Goal: Transaction & Acquisition: Purchase product/service

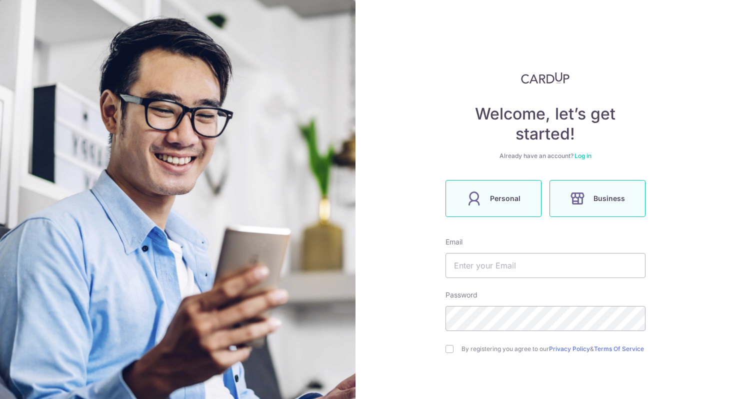
click at [496, 194] on span "Personal" at bounding box center [505, 198] width 30 height 12
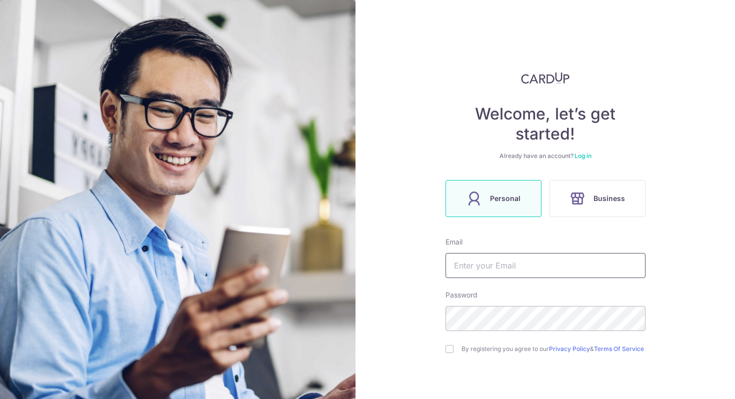
scroll to position [70, 0]
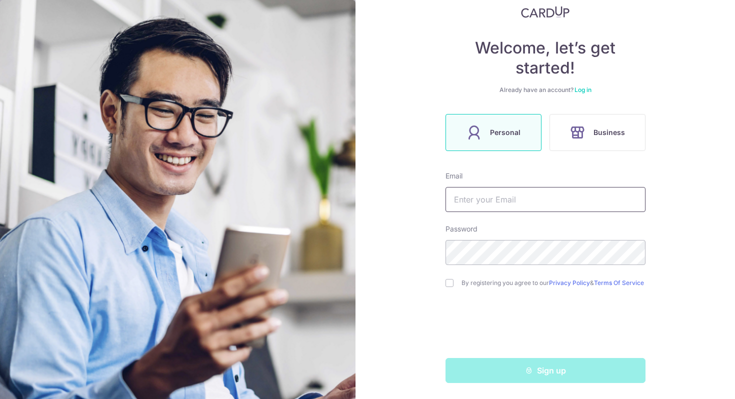
click at [483, 187] on input "text" at bounding box center [545, 199] width 200 height 25
type input "[EMAIL_ADDRESS][DOMAIN_NAME]"
click at [452, 283] on input "checkbox" at bounding box center [449, 283] width 8 height 8
checkbox input "true"
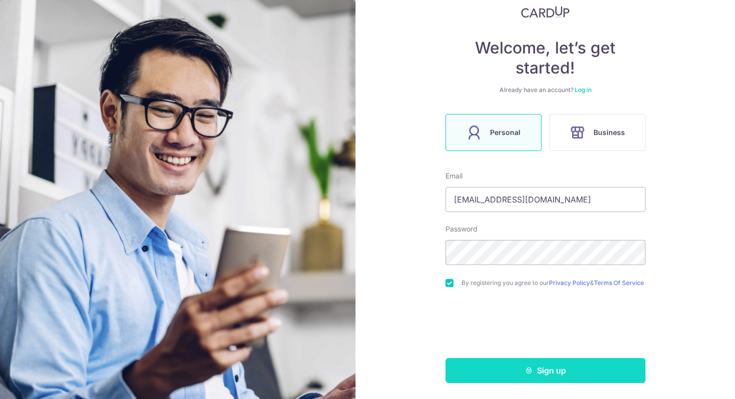
click at [552, 369] on button "Sign up" at bounding box center [545, 370] width 200 height 25
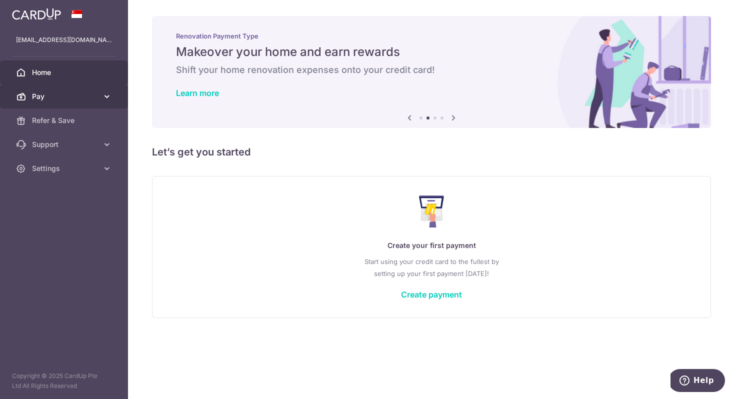
click at [104, 95] on icon at bounding box center [107, 96] width 10 height 10
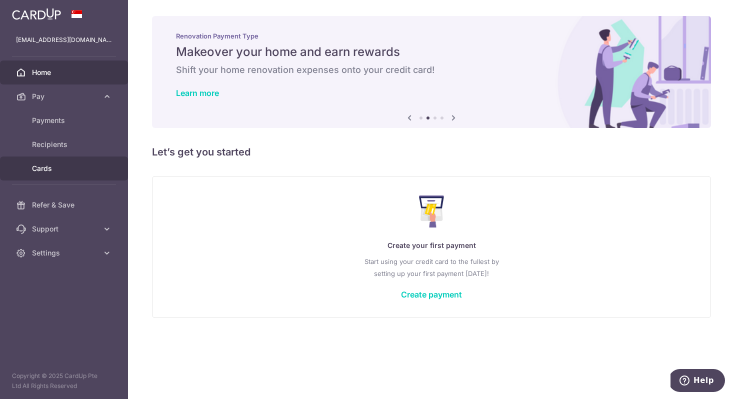
click at [45, 170] on span "Cards" at bounding box center [65, 168] width 66 height 10
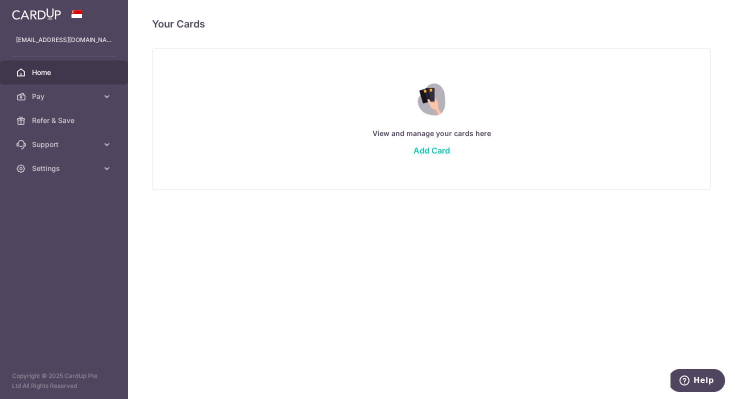
click at [61, 67] on link "Home" at bounding box center [64, 72] width 128 height 24
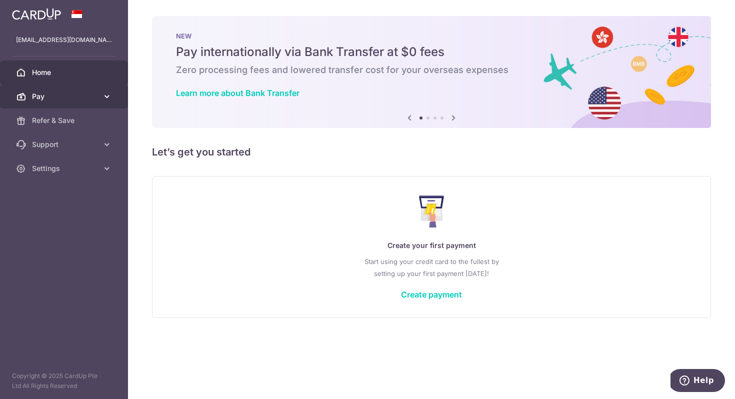
click at [68, 94] on span "Pay" at bounding box center [65, 96] width 66 height 10
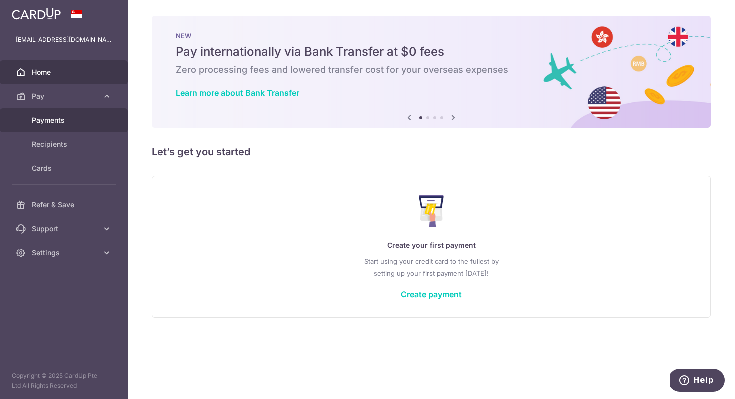
click at [60, 123] on span "Payments" at bounding box center [65, 120] width 66 height 10
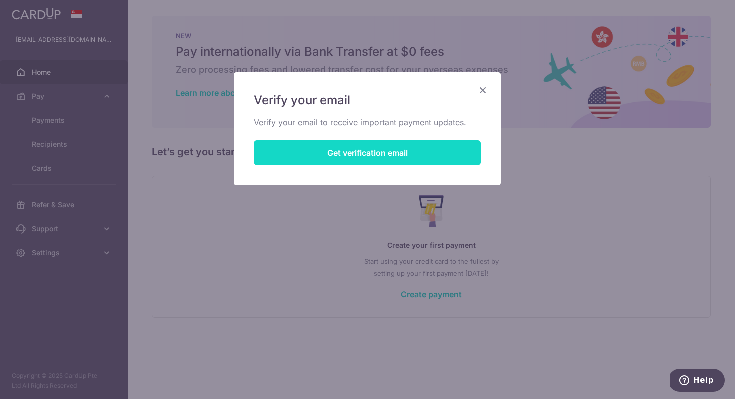
click at [436, 156] on button "Get verification email" at bounding box center [367, 152] width 227 height 25
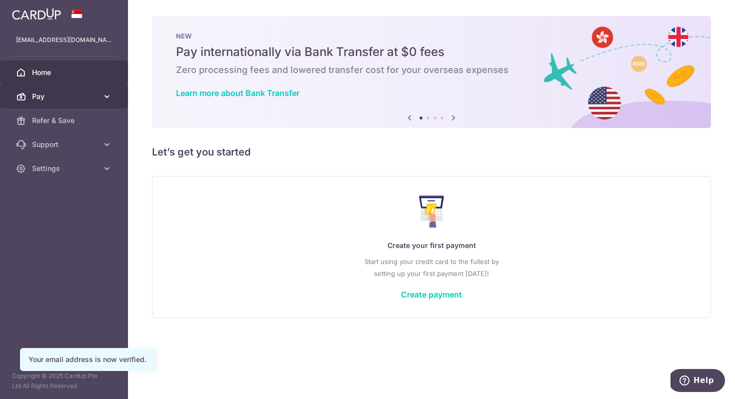
click at [95, 99] on span "Pay" at bounding box center [65, 96] width 66 height 10
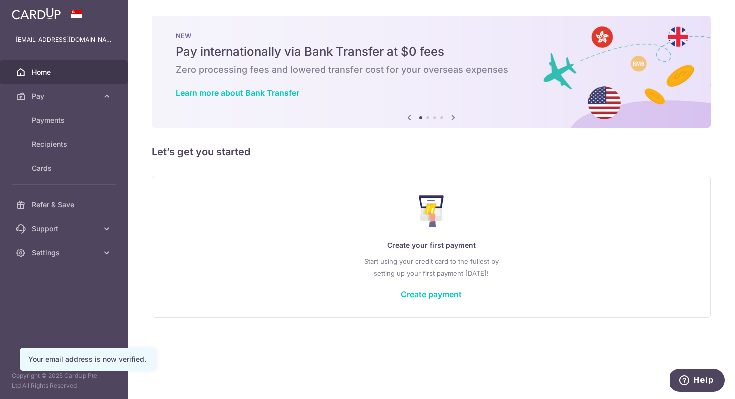
click at [61, 74] on span "Home" at bounding box center [65, 72] width 66 height 10
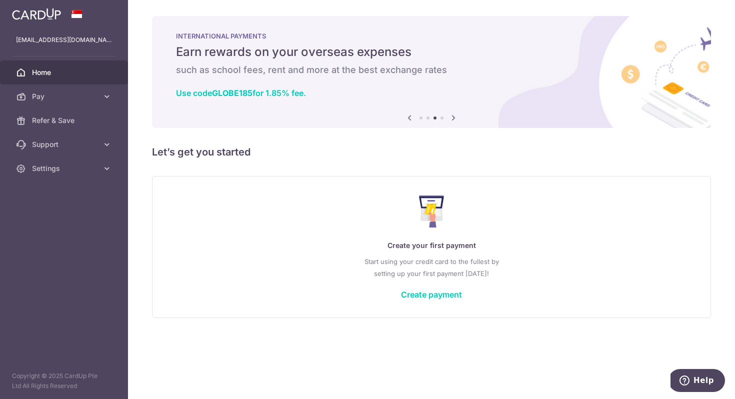
drag, startPoint x: 202, startPoint y: 49, endPoint x: 325, endPoint y: 60, distance: 123.5
click at [326, 61] on div "INTERNATIONAL PAYMENTS Earn rewards on your overseas expenses such as school fe…" at bounding box center [431, 66] width 559 height 100
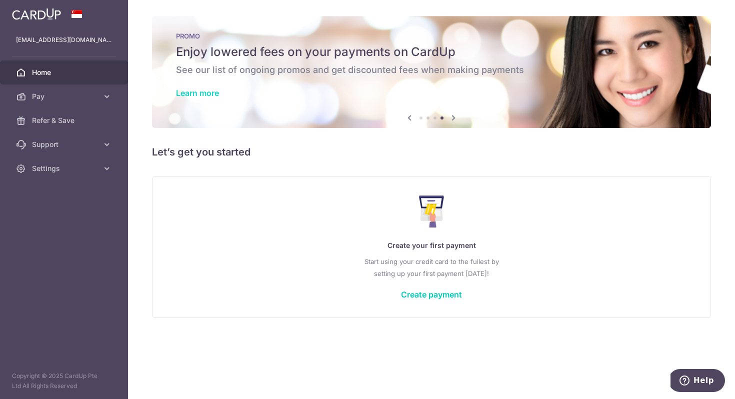
click at [197, 91] on link "Learn more" at bounding box center [197, 93] width 43 height 10
click at [432, 292] on link "Create payment" at bounding box center [431, 294] width 61 height 10
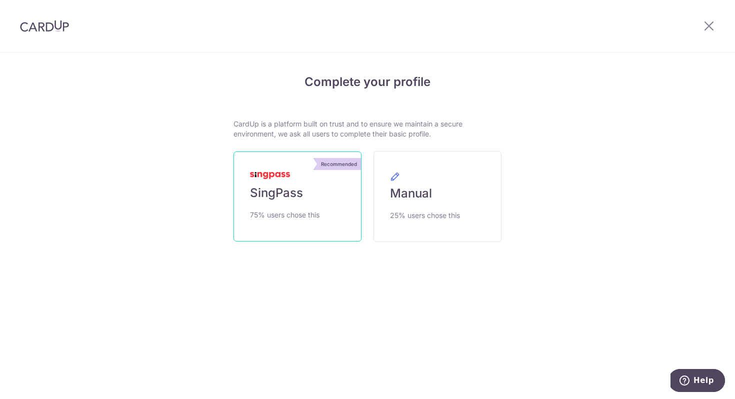
click at [303, 201] on link "Recommended SingPass 75% users chose this" at bounding box center [297, 196] width 128 height 90
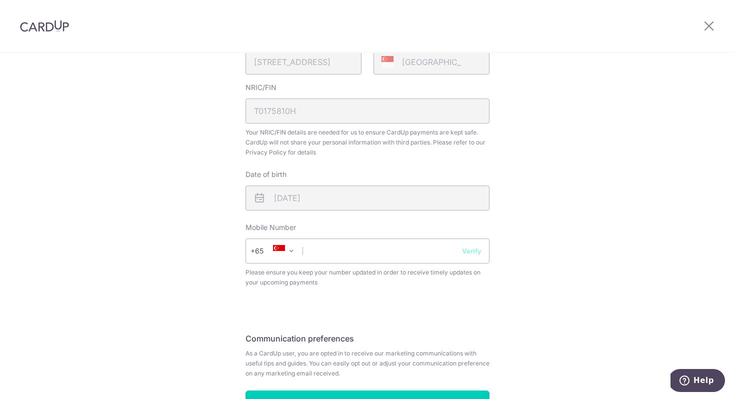
scroll to position [273, 0]
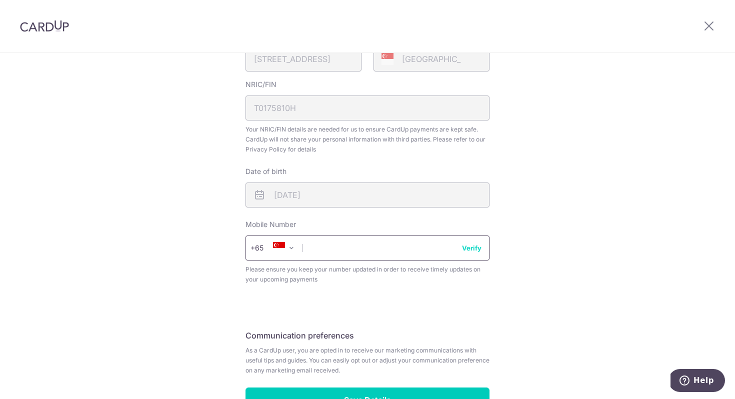
click at [426, 244] on input "text" at bounding box center [367, 247] width 244 height 25
type input "90044828"
click at [473, 247] on button "Verify" at bounding box center [471, 248] width 19 height 10
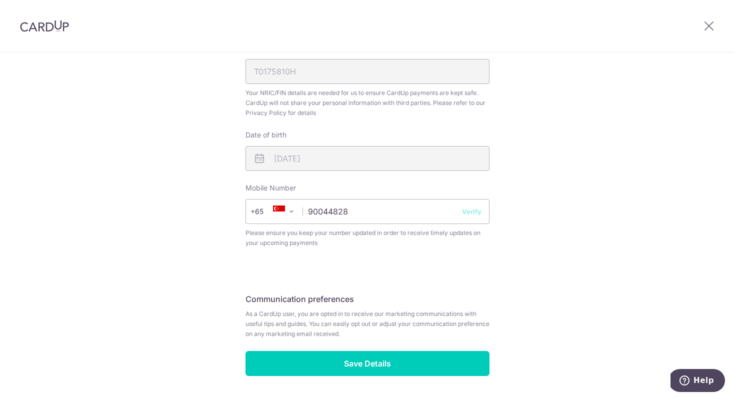
scroll to position [341, 0]
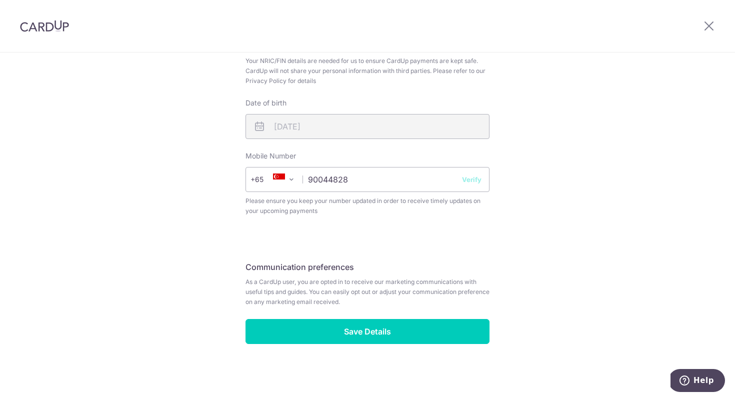
click at [476, 181] on button "Verify" at bounding box center [471, 179] width 19 height 10
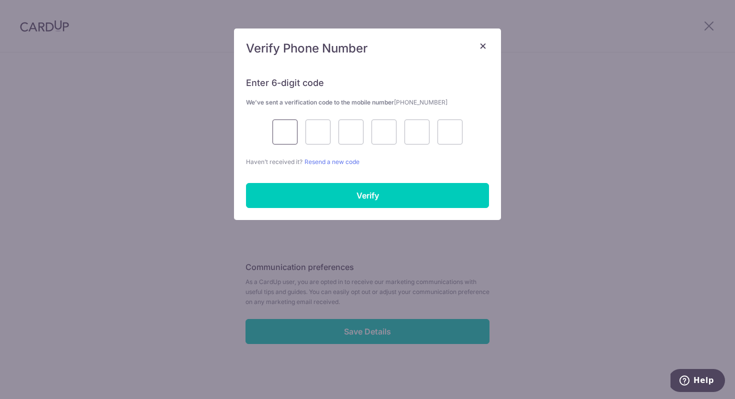
click at [288, 134] on input "text" at bounding box center [284, 131] width 25 height 25
type input "8"
type input "2"
type input "6"
type input "3"
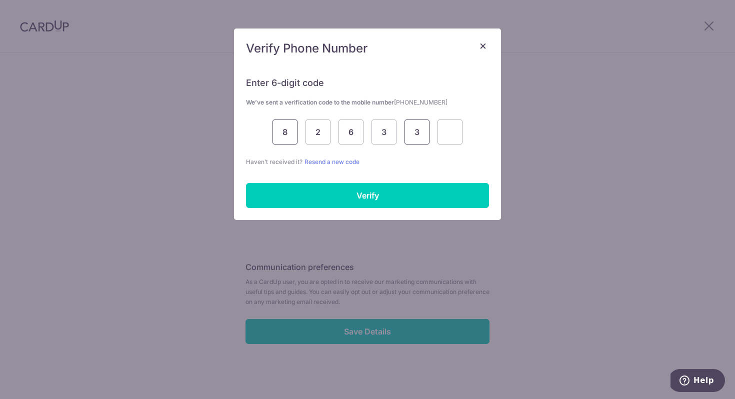
type input "3"
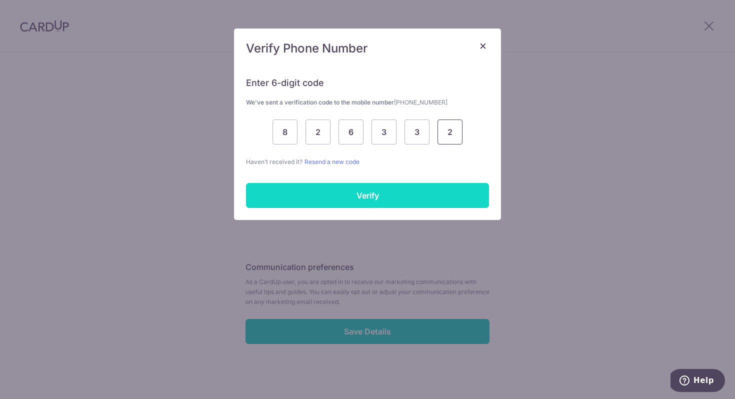
type input "2"
click at [371, 202] on input "Verify" at bounding box center [367, 195] width 243 height 25
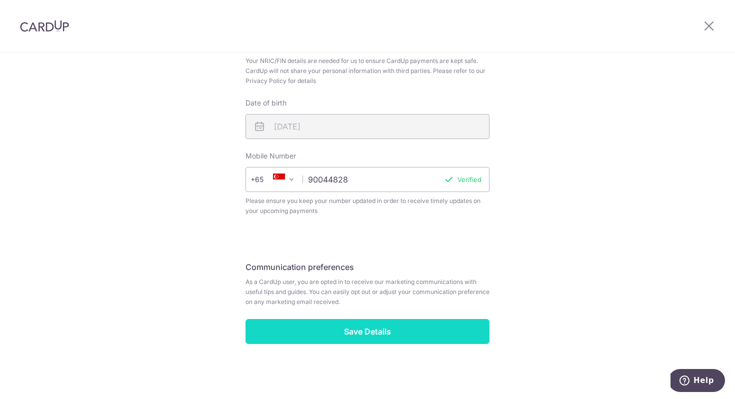
click at [419, 332] on input "Save Details" at bounding box center [367, 331] width 244 height 25
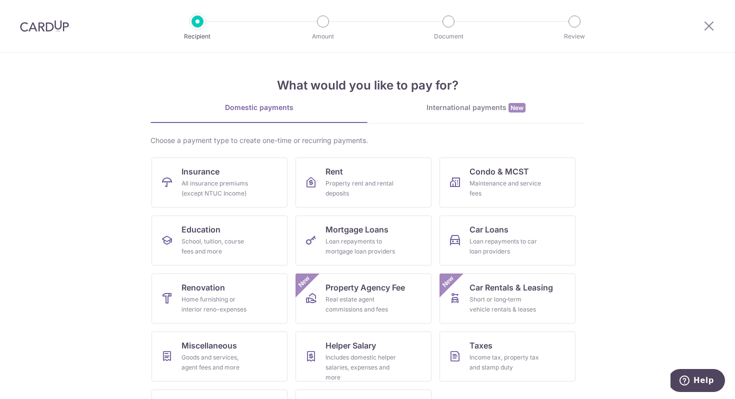
click at [718, 25] on div at bounding box center [709, 26] width 52 height 52
click at [714, 25] on icon at bounding box center [709, 25] width 12 height 12
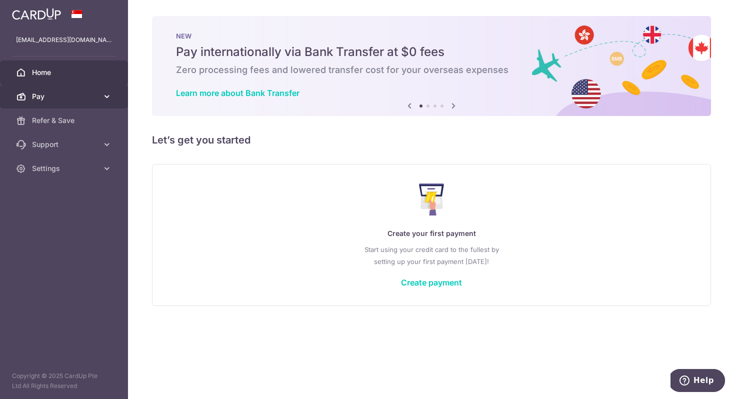
click at [111, 99] on icon at bounding box center [107, 96] width 10 height 10
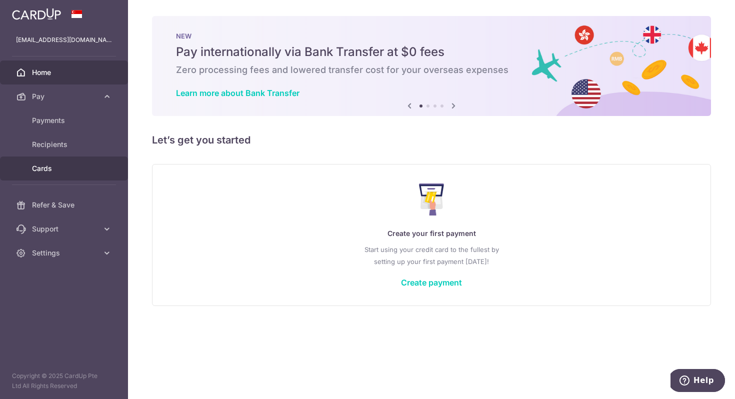
click at [68, 172] on span "Cards" at bounding box center [65, 168] width 66 height 10
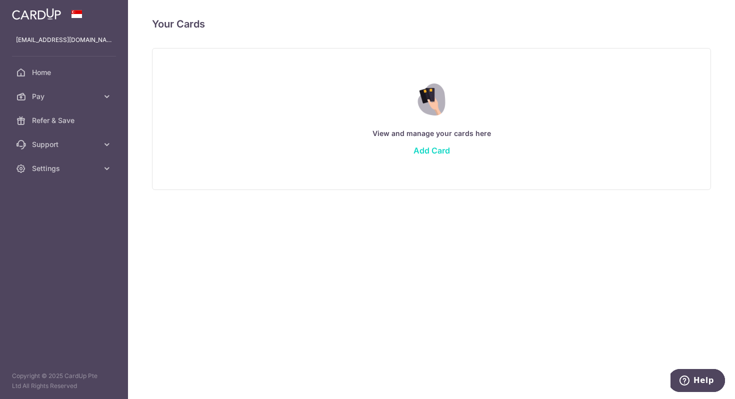
click at [433, 148] on link "Add Card" at bounding box center [431, 150] width 36 height 10
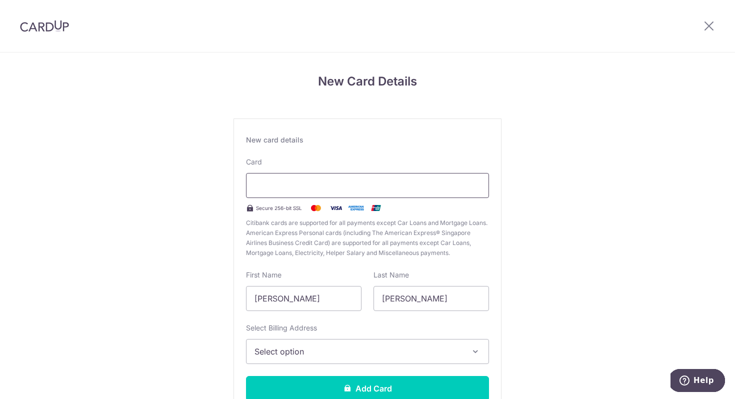
click at [372, 178] on div at bounding box center [367, 185] width 243 height 25
click at [357, 193] on div at bounding box center [367, 185] width 243 height 25
click at [328, 192] on div at bounding box center [367, 185] width 243 height 25
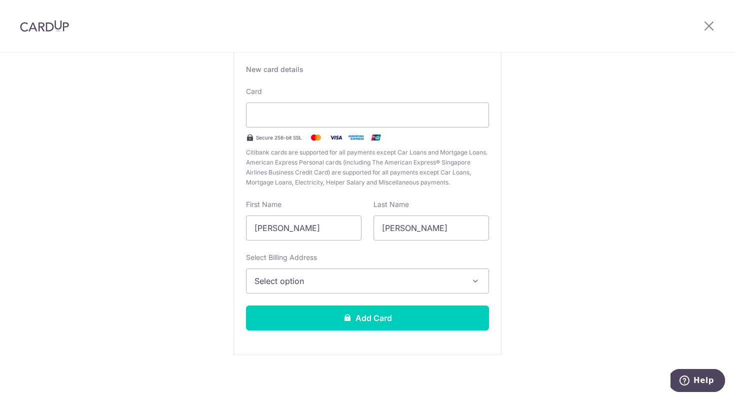
scroll to position [73, 0]
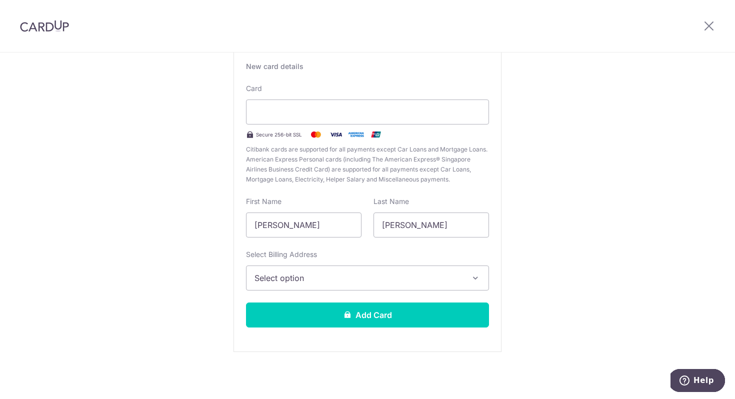
click at [366, 277] on span "Select option" at bounding box center [358, 278] width 208 height 12
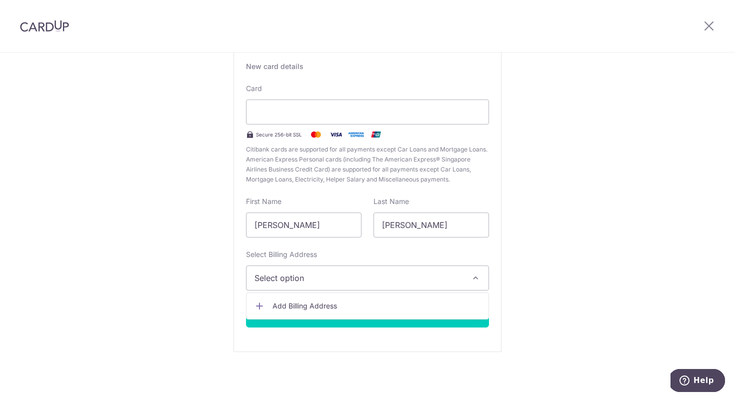
click at [369, 301] on span "Add Billing Address" at bounding box center [376, 306] width 208 height 10
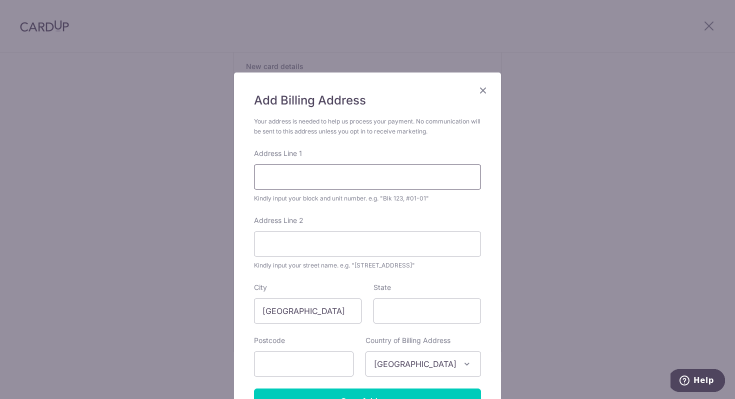
click at [290, 184] on input "Address Line 1" at bounding box center [367, 176] width 227 height 25
type input "N"
type input "Block 103A, #15-105"
click at [292, 248] on input "Address Line 2" at bounding box center [367, 243] width 227 height 25
type input "Edgefield Plains"
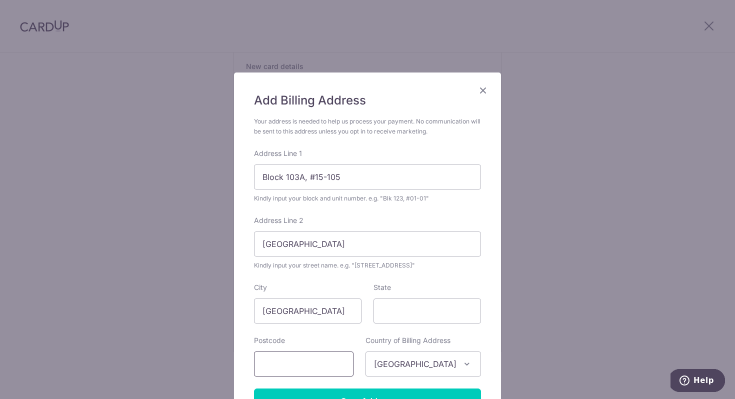
click at [331, 368] on input "text" at bounding box center [303, 363] width 99 height 25
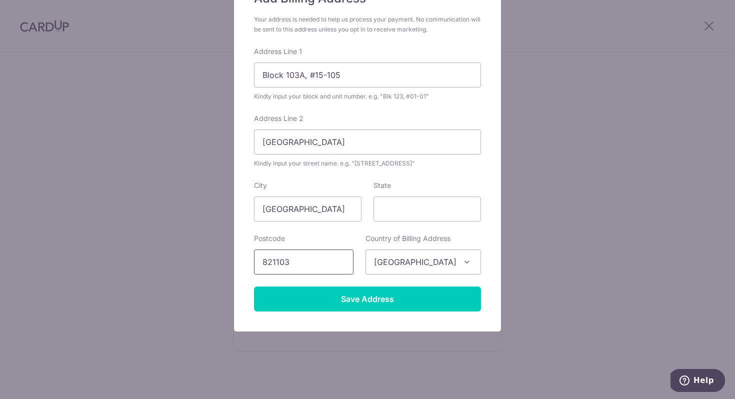
scroll to position [107, 0]
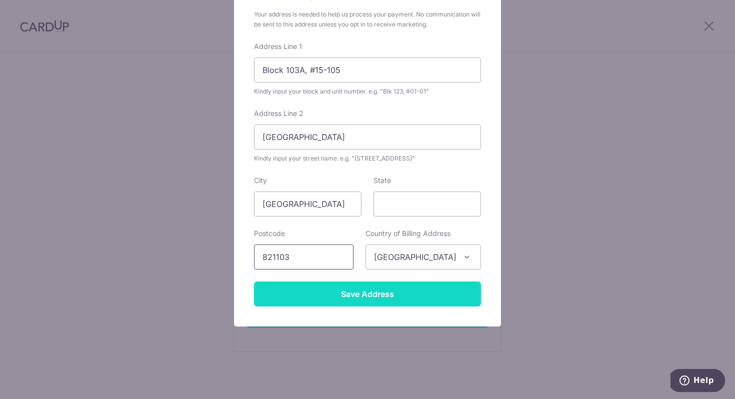
type input "821103"
click at [439, 293] on input "Save Address" at bounding box center [367, 293] width 227 height 25
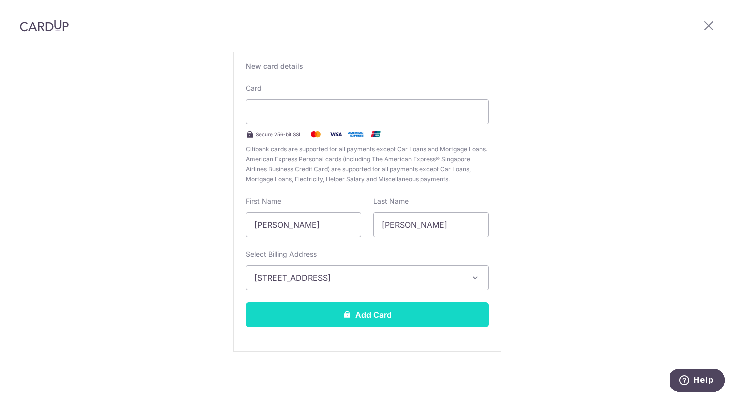
click at [390, 319] on button "Add Card" at bounding box center [367, 314] width 243 height 25
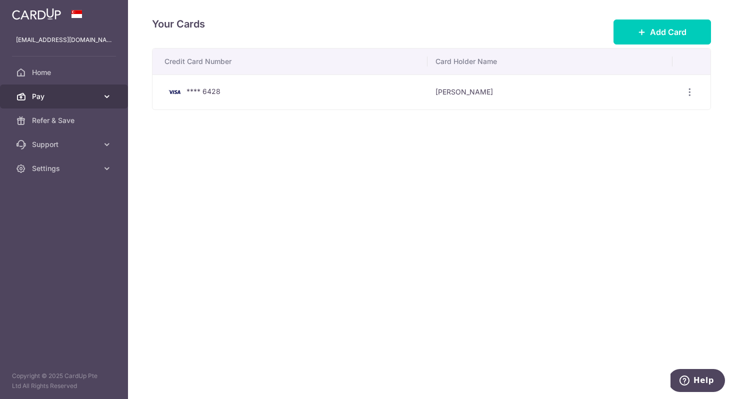
click at [84, 101] on link "Pay" at bounding box center [64, 96] width 128 height 24
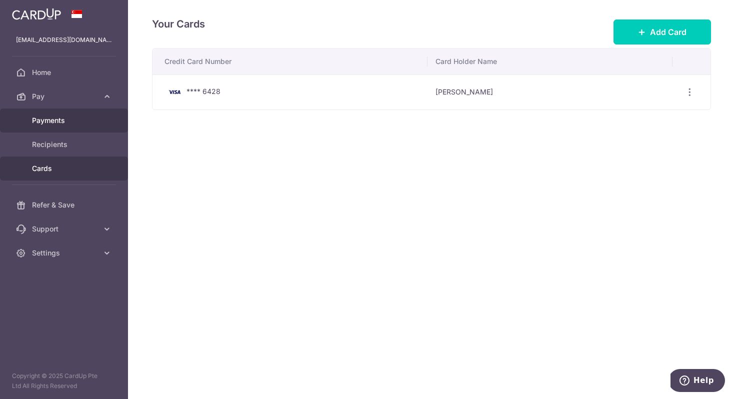
click at [66, 115] on link "Payments" at bounding box center [64, 120] width 128 height 24
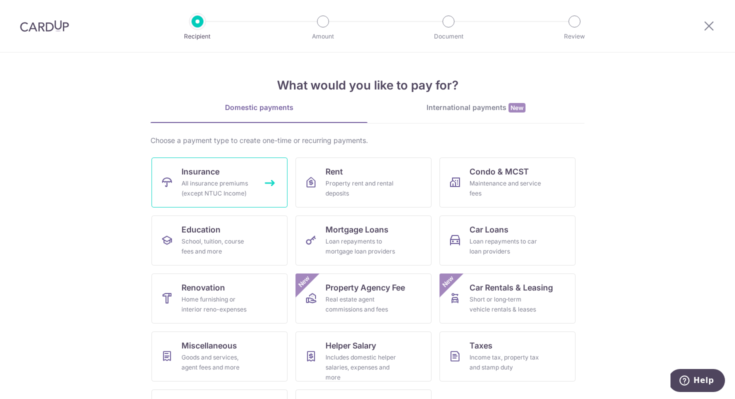
click at [230, 174] on link "Insurance All insurance premiums (except NTUC Income)" at bounding box center [219, 182] width 136 height 50
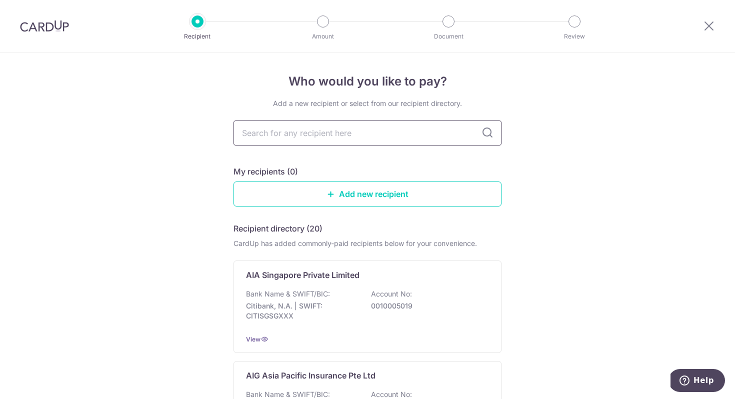
click at [362, 139] on input "text" at bounding box center [367, 132] width 268 height 25
click at [361, 322] on div "Bank Name & SWIFT/BIC: Citibank, N.A. | SWIFT: CITISGSGXXX Account No: 00100050…" at bounding box center [367, 307] width 243 height 37
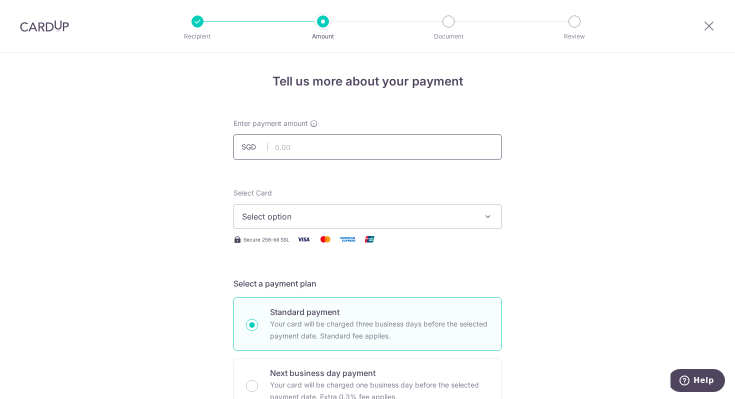
click at [331, 144] on input "text" at bounding box center [367, 146] width 268 height 25
type input "3,600.00"
click at [325, 212] on span "Select option" at bounding box center [358, 216] width 233 height 12
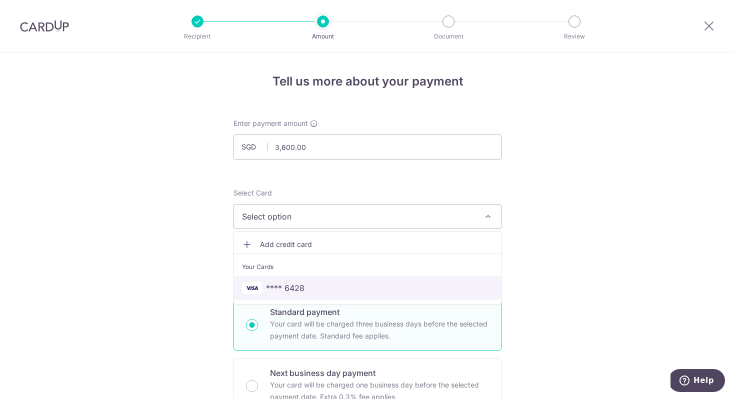
click at [301, 288] on span "**** 6428" at bounding box center [285, 288] width 38 height 12
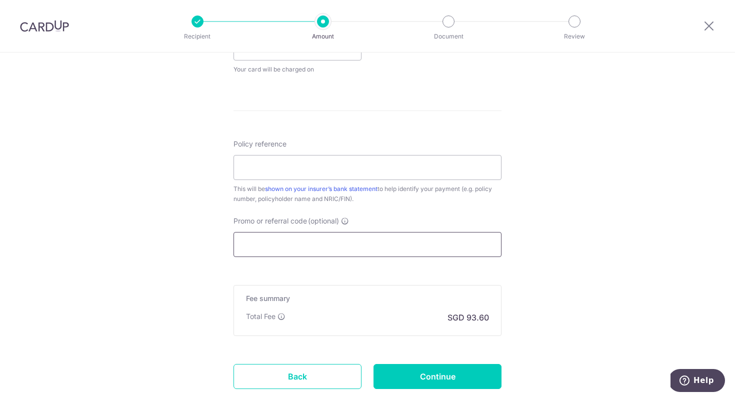
scroll to position [505, 0]
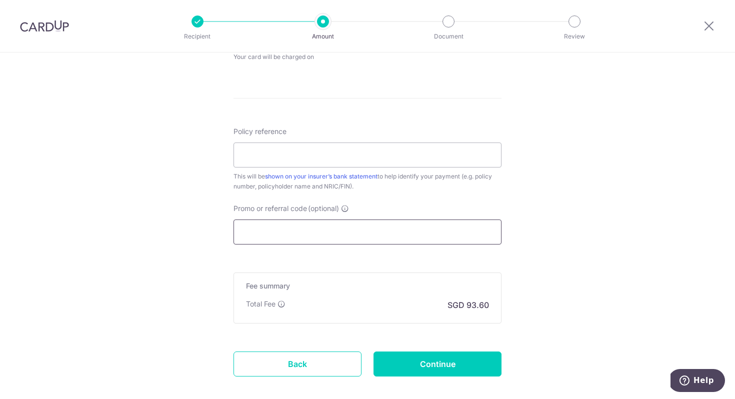
click at [459, 226] on input "Promo or referral code (optional)" at bounding box center [367, 231] width 268 height 25
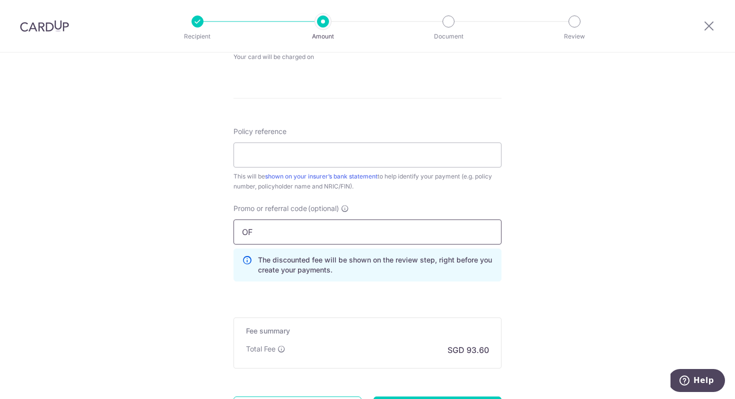
type input "O"
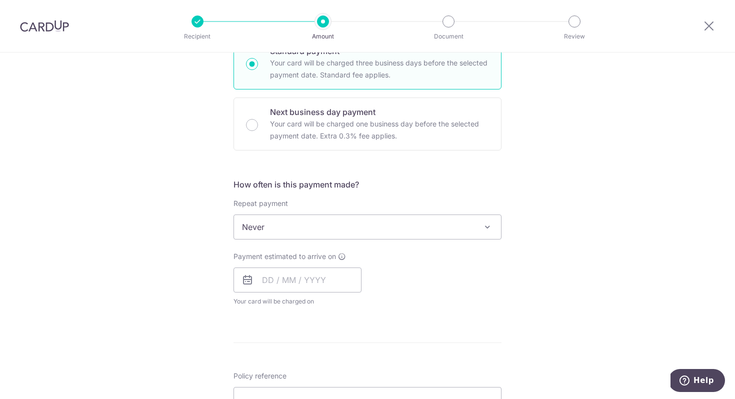
scroll to position [256, 0]
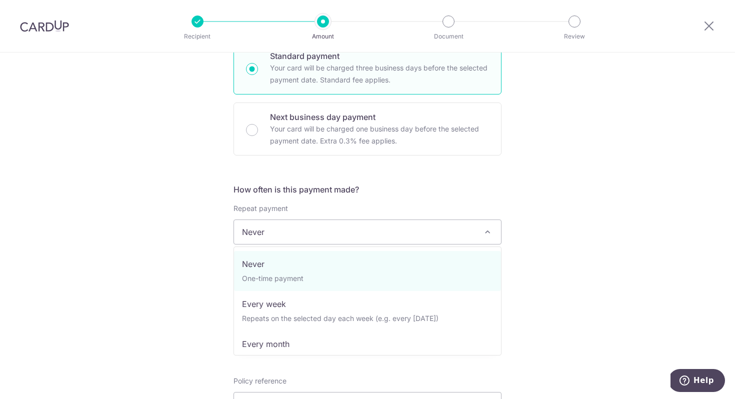
click at [380, 233] on span "Never" at bounding box center [367, 232] width 267 height 24
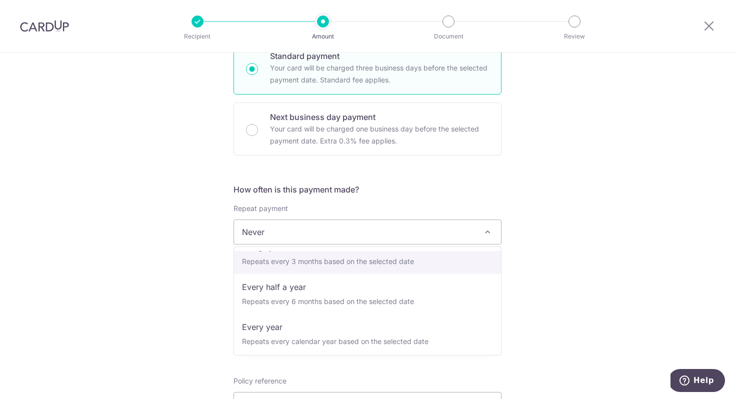
scroll to position [140, 0]
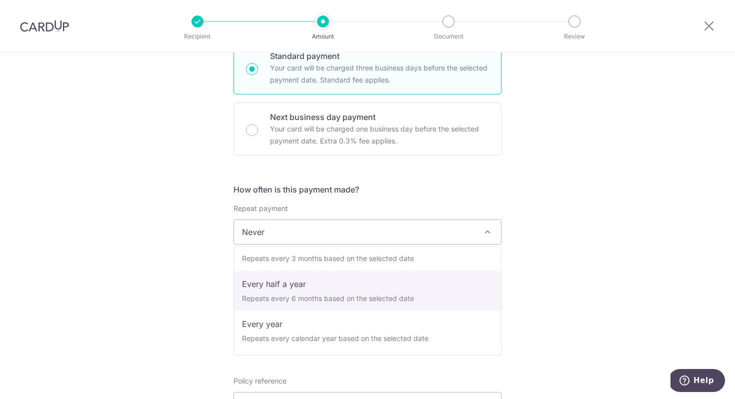
select select "5"
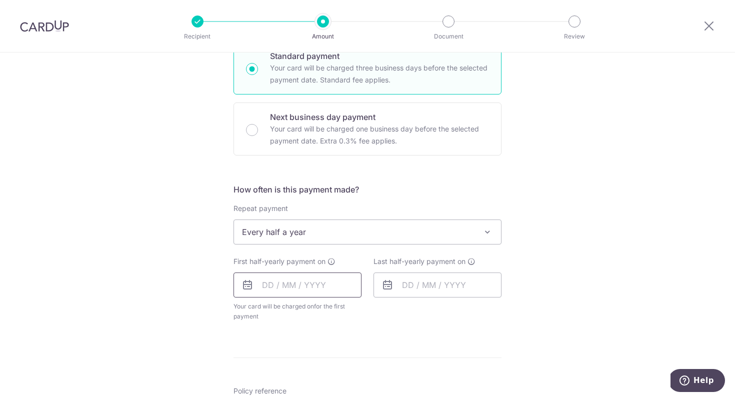
click at [299, 280] on input "text" at bounding box center [297, 284] width 128 height 25
click at [333, 375] on link "11" at bounding box center [334, 376] width 16 height 16
type input "[DATE]"
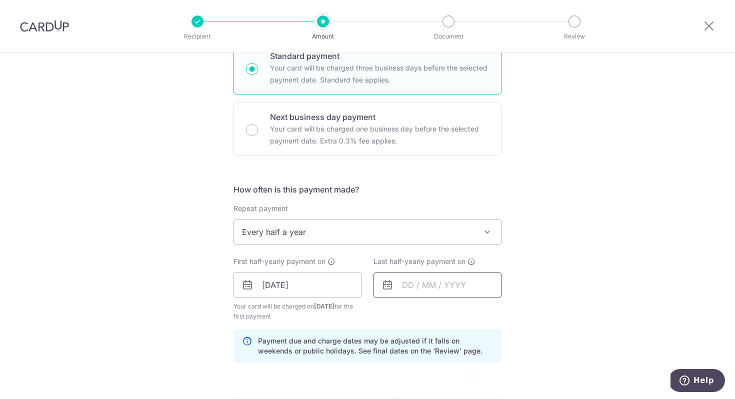
click at [401, 286] on input "text" at bounding box center [437, 284] width 128 height 25
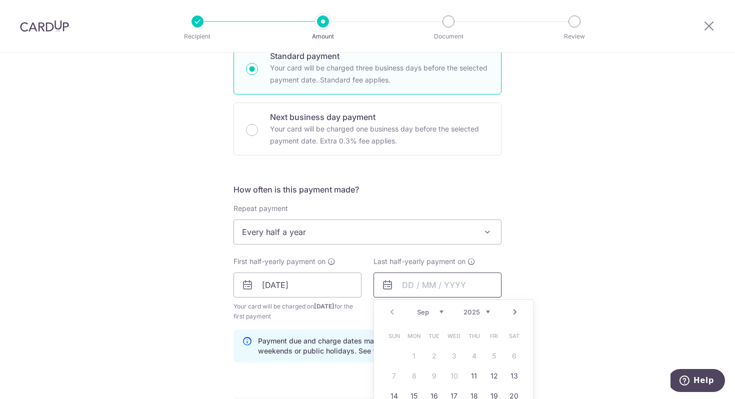
scroll to position [358, 0]
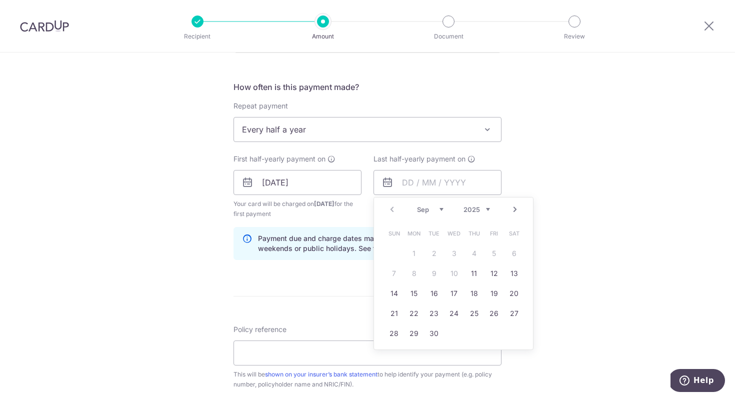
click at [518, 212] on link "Next" at bounding box center [515, 209] width 12 height 12
click at [515, 207] on link "Next" at bounding box center [515, 209] width 12 height 12
click at [286, 184] on input "[DATE]" at bounding box center [297, 182] width 128 height 25
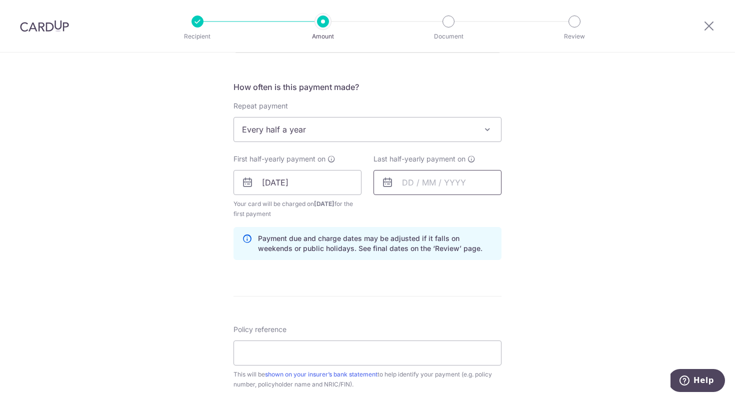
click at [441, 181] on input "text" at bounding box center [437, 182] width 128 height 25
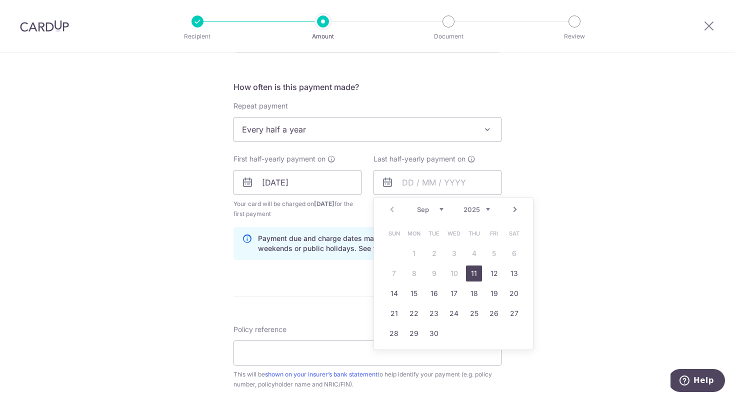
click at [514, 209] on link "Next" at bounding box center [515, 209] width 12 height 12
click at [474, 205] on select "2025 2026 2027 2028 2029 2030 2031 2032 2033 2034 2035" at bounding box center [476, 209] width 26 height 8
click at [393, 210] on link "Prev" at bounding box center [392, 209] width 12 height 12
click at [493, 272] on link "11" at bounding box center [494, 273] width 16 height 16
type input "11/09/2026"
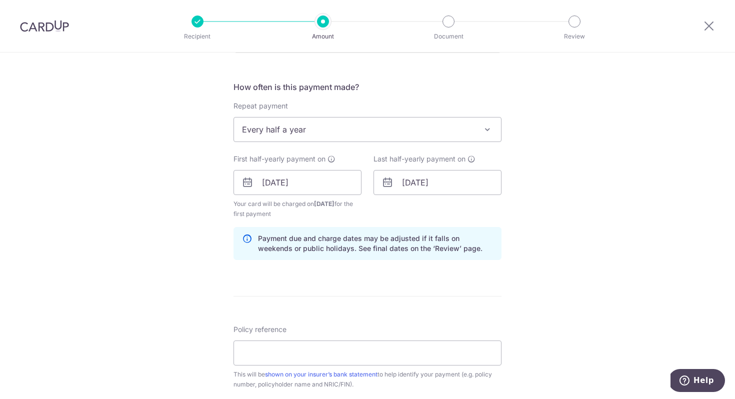
scroll to position [432, 0]
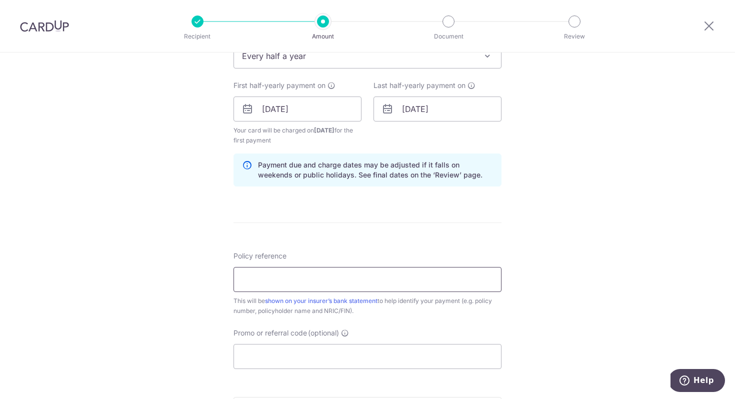
click at [340, 275] on input "Policy reference" at bounding box center [367, 279] width 268 height 25
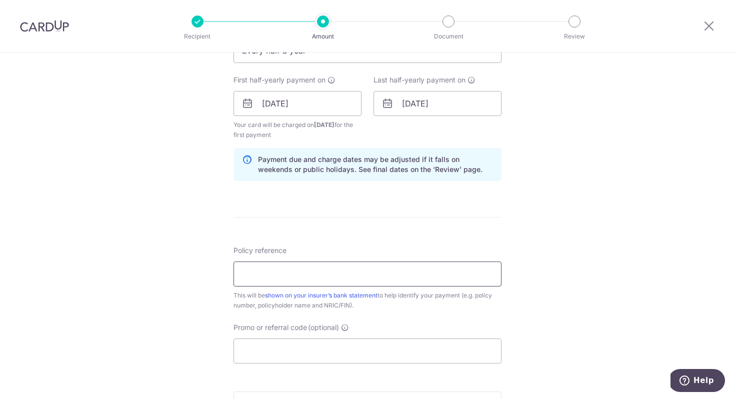
scroll to position [438, 0]
click at [399, 266] on input "Policy reference" at bounding box center [367, 273] width 268 height 25
type input "U128355653"
click at [396, 353] on input "Promo or referral code (optional)" at bounding box center [367, 350] width 268 height 25
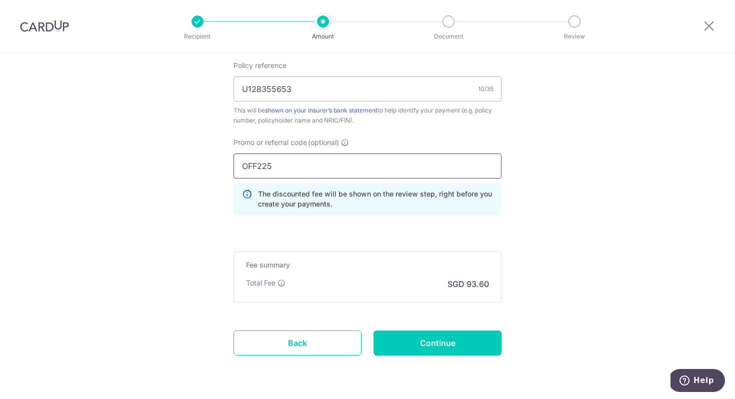
scroll to position [632, 0]
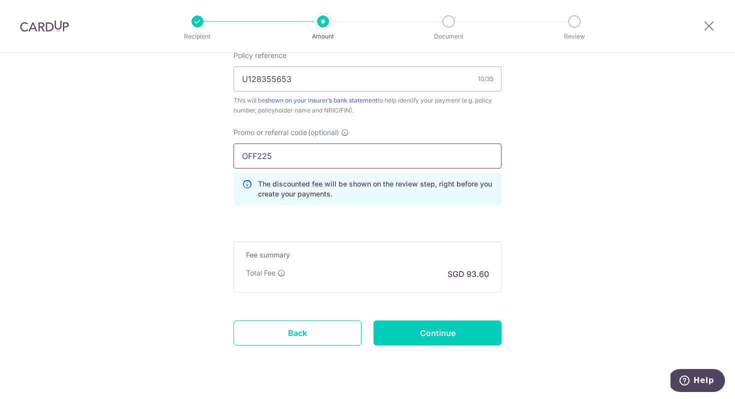
type input "OFF225"
click at [398, 258] on h5 "Fee summary" at bounding box center [367, 255] width 243 height 10
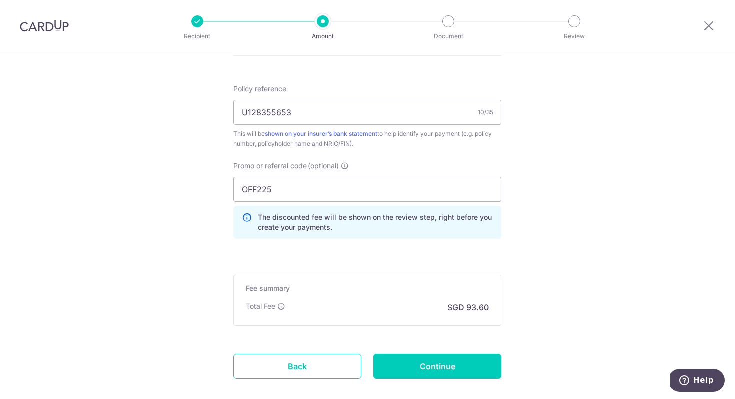
scroll to position [598, 0]
click at [401, 196] on input "OFF225" at bounding box center [367, 189] width 268 height 25
click at [362, 181] on input "OFF225" at bounding box center [367, 189] width 268 height 25
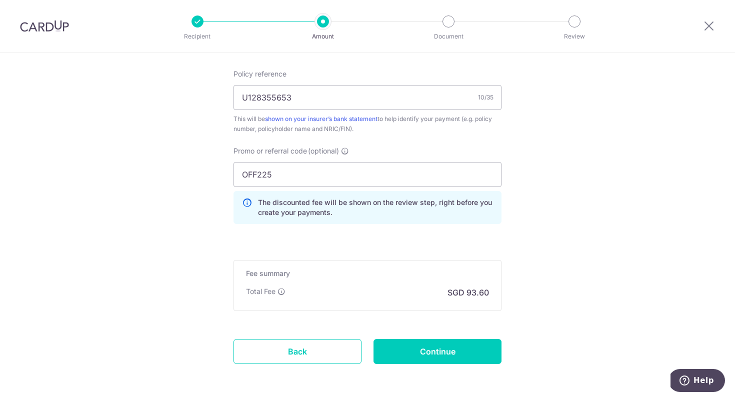
scroll to position [605, 0]
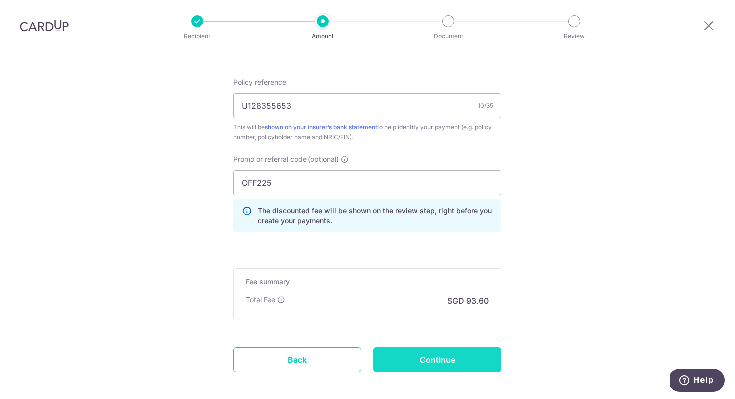
click at [428, 355] on input "Continue" at bounding box center [437, 359] width 128 height 25
type input "Create Schedule"
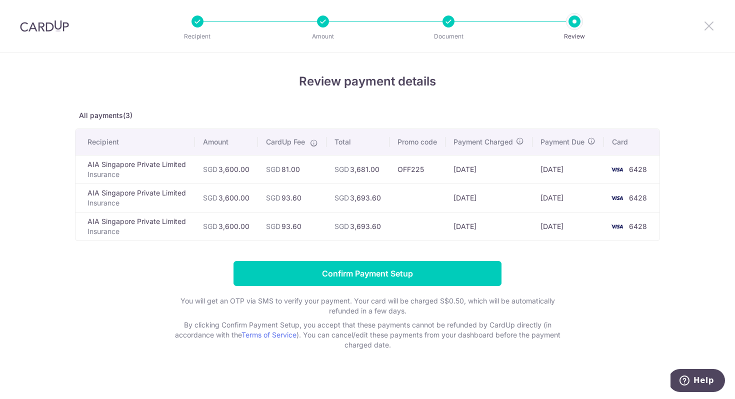
click at [709, 24] on icon at bounding box center [709, 25] width 12 height 12
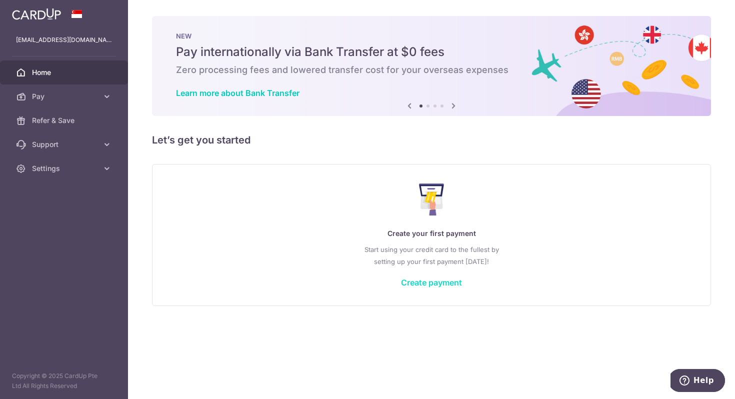
click at [451, 283] on link "Create payment" at bounding box center [431, 282] width 61 height 10
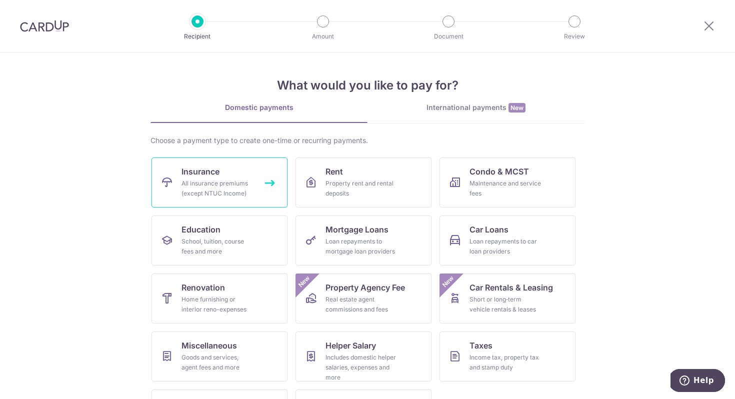
click at [224, 182] on div "All insurance premiums (except NTUC Income)" at bounding box center [217, 188] width 72 height 20
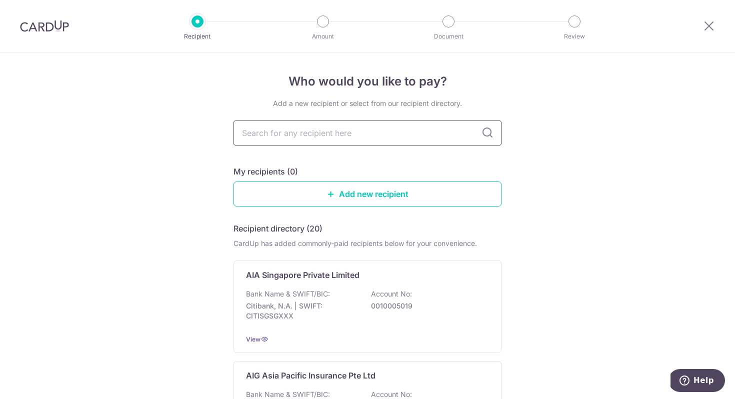
click at [312, 134] on input "text" at bounding box center [367, 132] width 268 height 25
click at [442, 283] on div "AIA Singapore Private Limited Bank Name & SWIFT/BIC: Citibank, N.A. | SWIFT: CI…" at bounding box center [367, 306] width 268 height 92
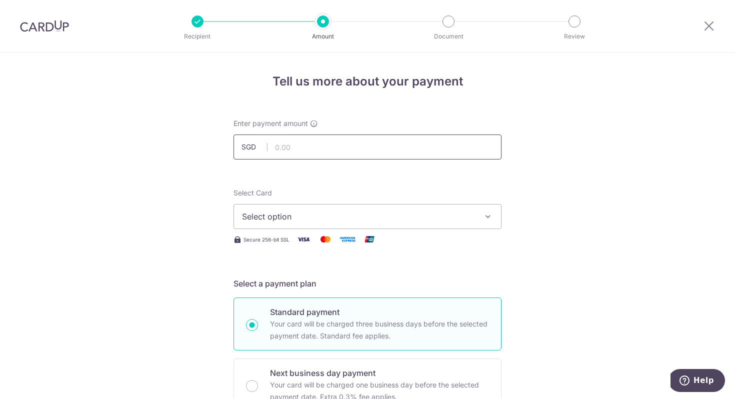
click at [335, 148] on input "text" at bounding box center [367, 146] width 268 height 25
type input "3,600.00"
click at [362, 219] on span "Select option" at bounding box center [358, 216] width 233 height 12
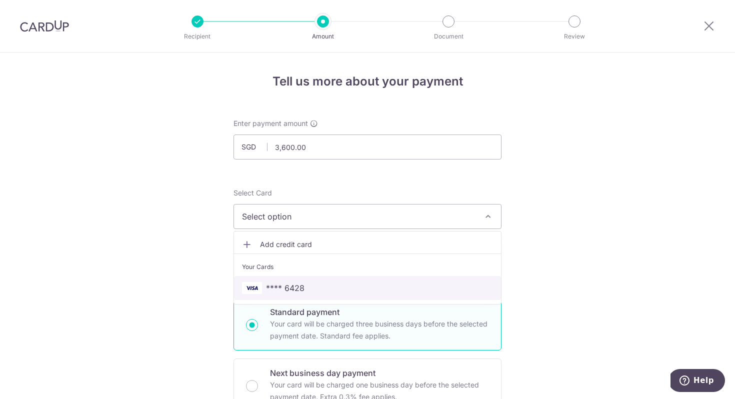
click at [358, 287] on span "**** 6428" at bounding box center [367, 288] width 251 height 12
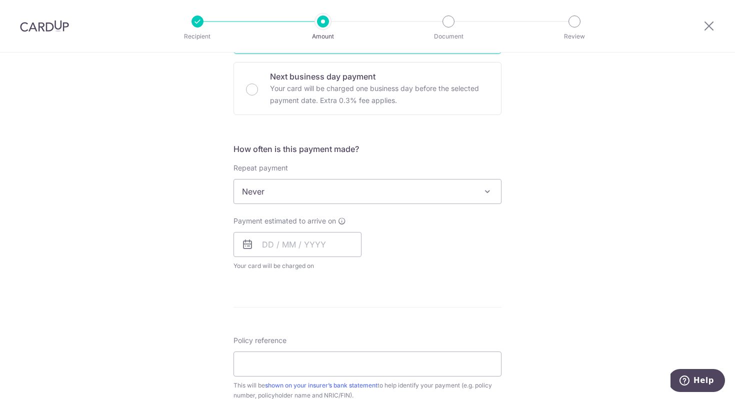
scroll to position [302, 0]
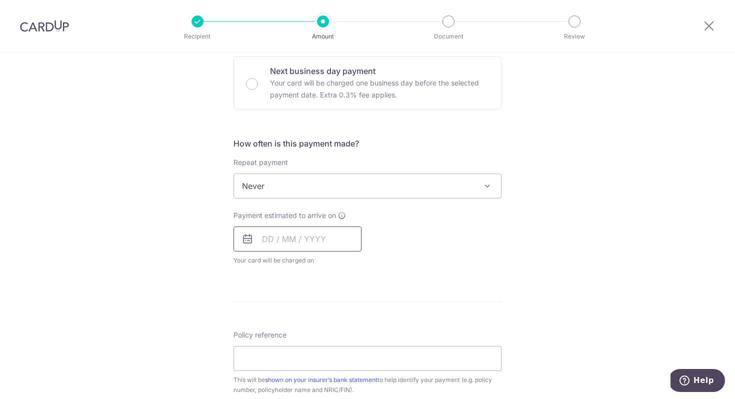
click at [270, 237] on input "text" at bounding box center [297, 238] width 128 height 25
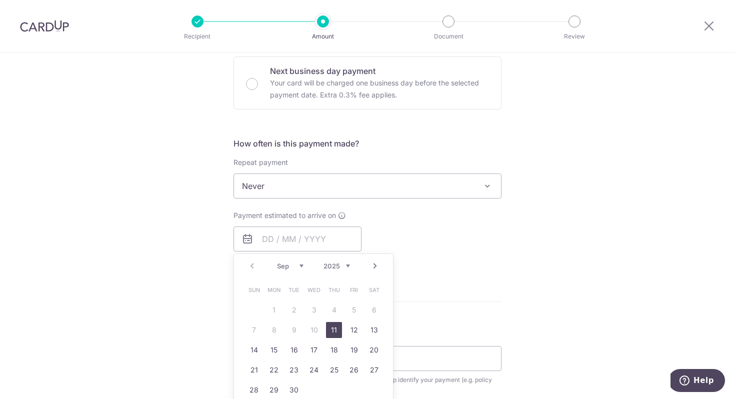
click at [336, 328] on link "11" at bounding box center [334, 330] width 16 height 16
type input "[DATE]"
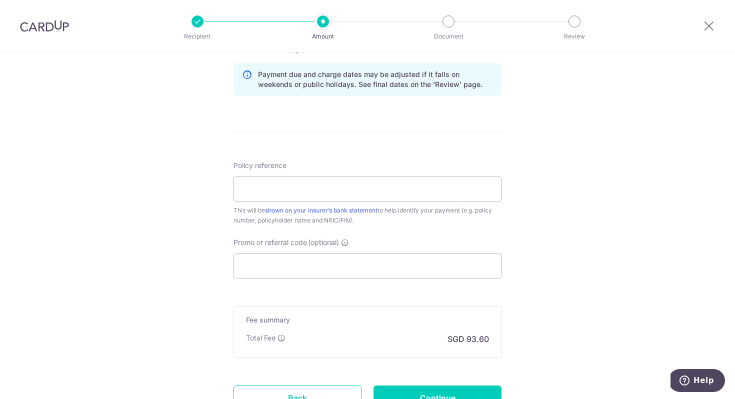
scroll to position [513, 0]
click at [375, 186] on input "Policy reference" at bounding box center [367, 188] width 268 height 25
type input "U128355653"
click at [308, 272] on input "Promo or referral code (optional)" at bounding box center [367, 265] width 268 height 25
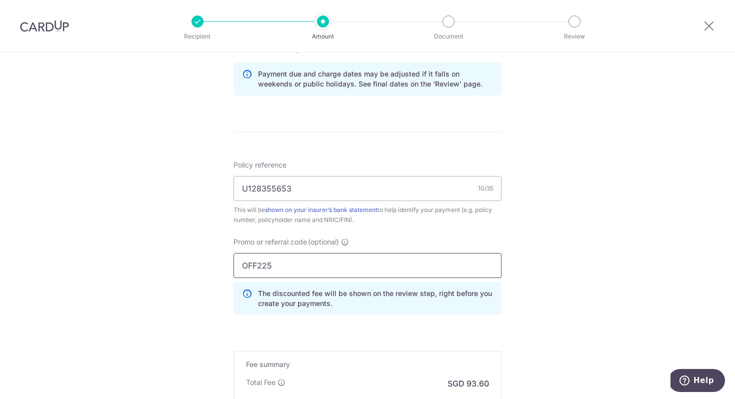
scroll to position [644, 0]
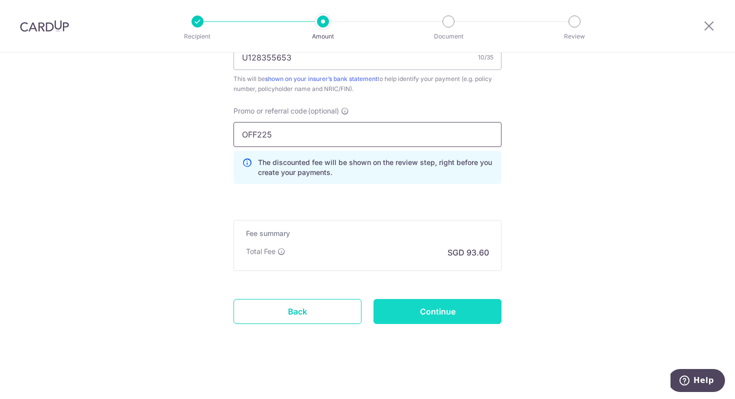
type input "OFF225"
click at [440, 316] on input "Continue" at bounding box center [437, 311] width 128 height 25
type input "Create Schedule"
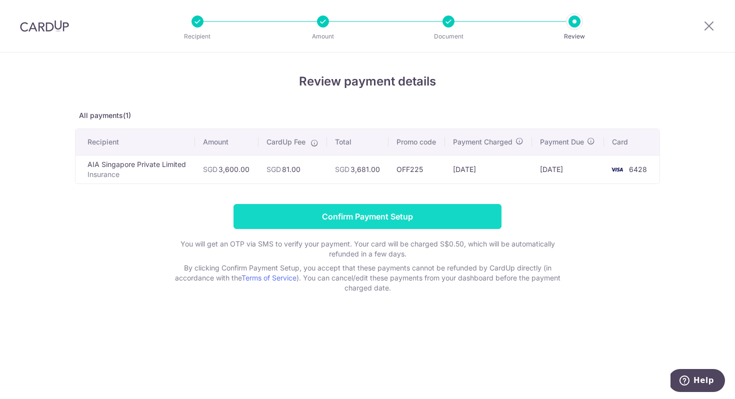
click at [441, 220] on input "Confirm Payment Setup" at bounding box center [367, 216] width 268 height 25
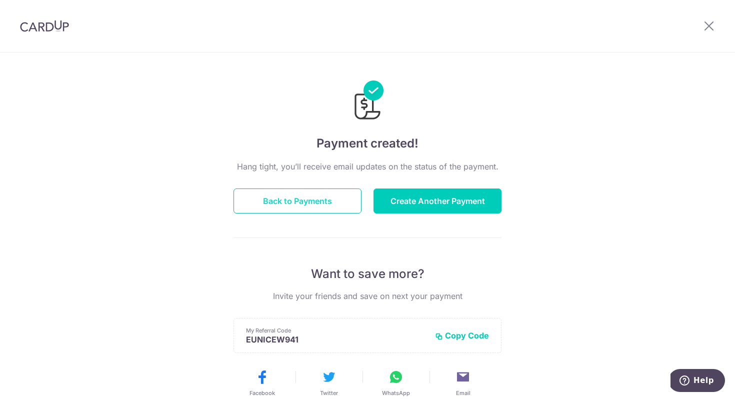
click at [258, 202] on button "Back to Payments" at bounding box center [297, 200] width 128 height 25
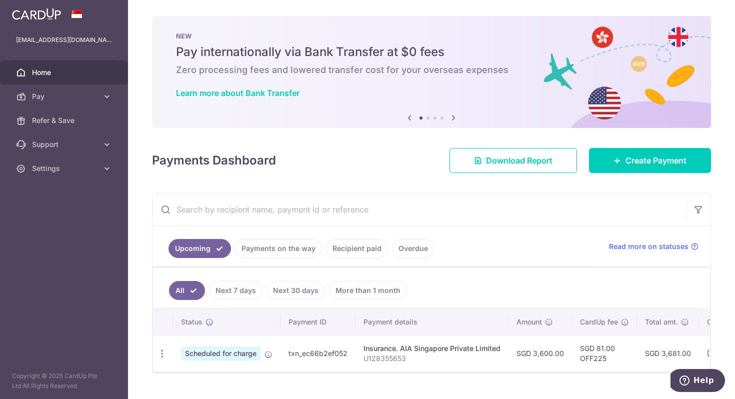
click at [50, 71] on span "Home" at bounding box center [65, 72] width 66 height 10
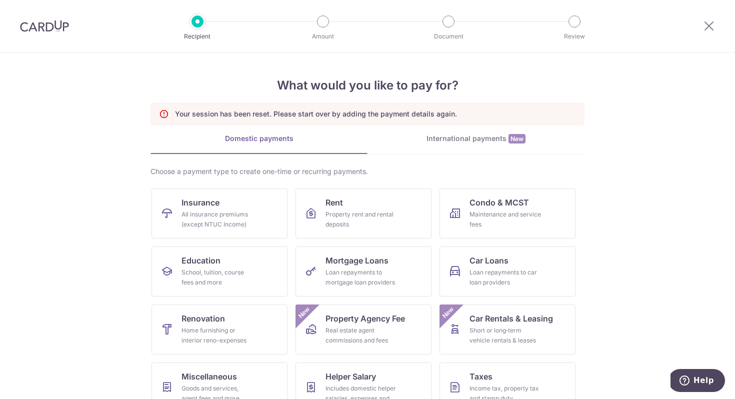
click at [45, 14] on div at bounding box center [44, 26] width 89 height 52
click at [45, 31] on img at bounding box center [44, 26] width 49 height 12
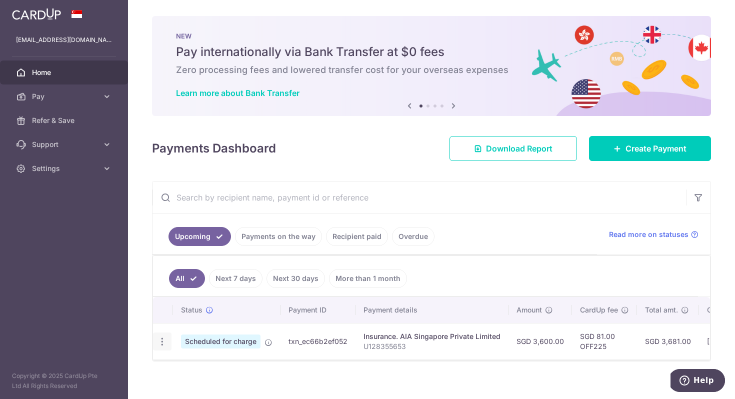
click at [160, 341] on icon "button" at bounding box center [162, 341] width 10 height 10
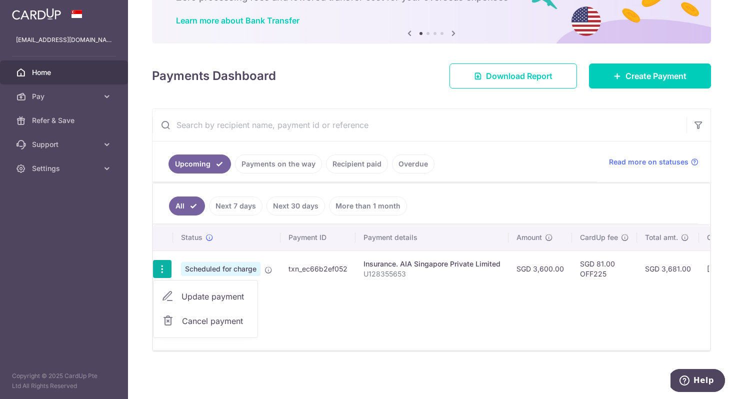
click at [215, 318] on span "Cancel payment" at bounding box center [215, 321] width 67 height 12
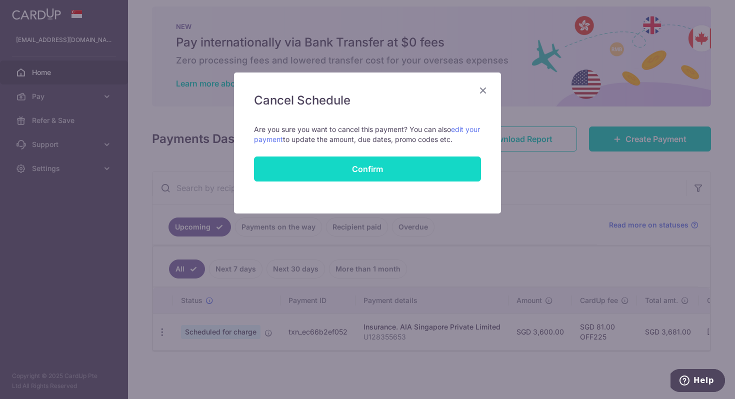
click at [395, 162] on button "Confirm" at bounding box center [367, 168] width 227 height 25
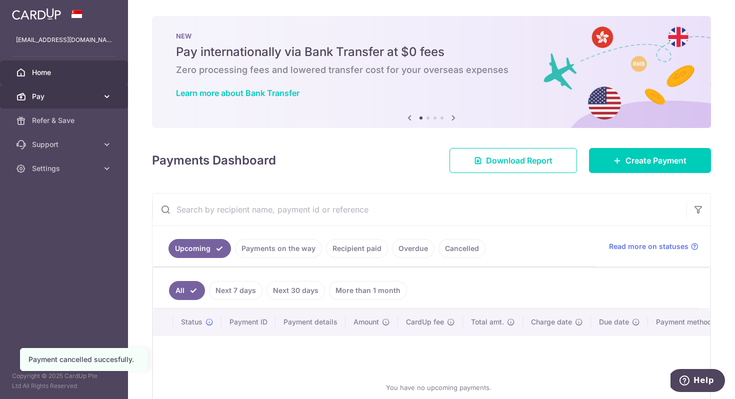
click at [43, 94] on span "Pay" at bounding box center [65, 96] width 66 height 10
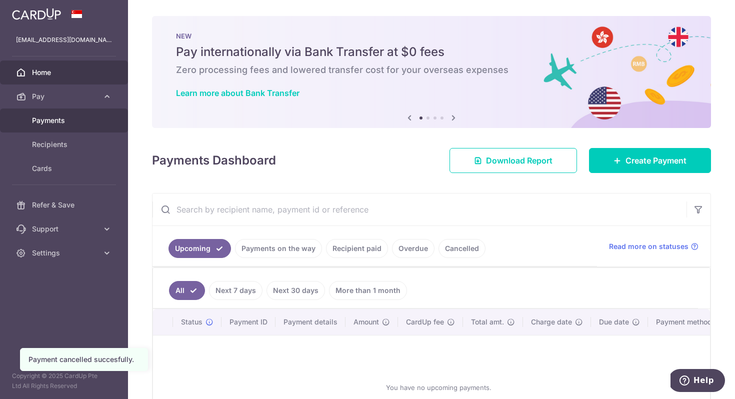
click at [57, 120] on span "Payments" at bounding box center [65, 120] width 66 height 10
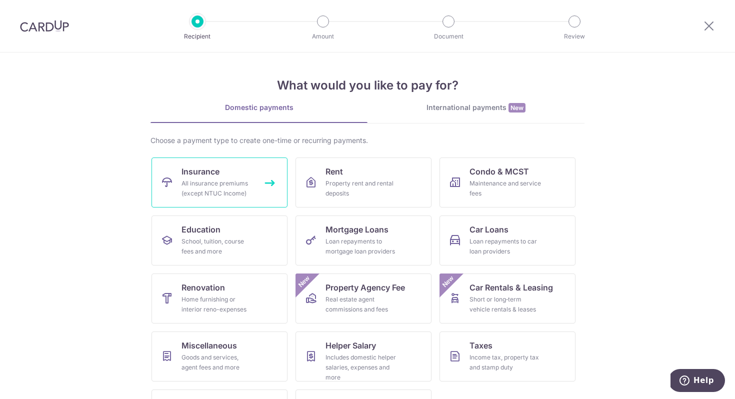
click at [195, 167] on span "Insurance" at bounding box center [200, 171] width 38 height 12
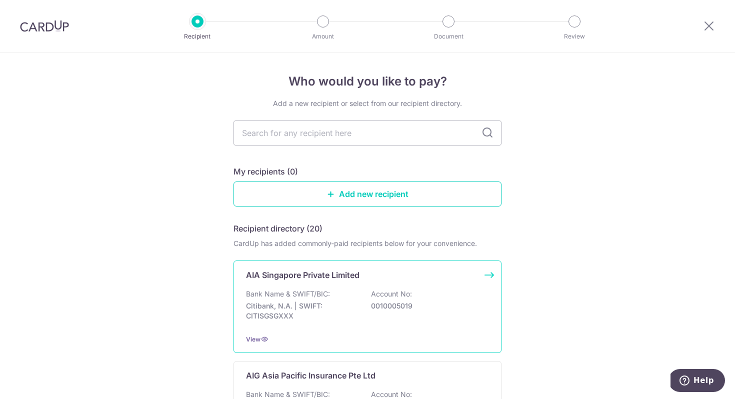
click at [401, 309] on p "0010005019" at bounding box center [427, 306] width 112 height 10
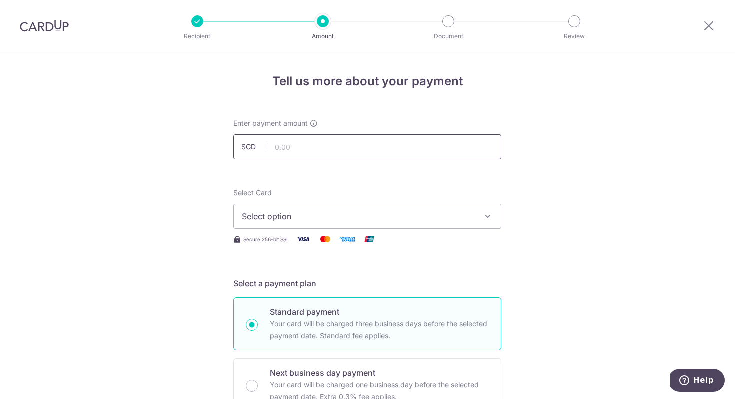
click at [346, 146] on input "text" at bounding box center [367, 146] width 268 height 25
type input "3,600.00"
click at [310, 222] on span "Select option" at bounding box center [358, 216] width 233 height 12
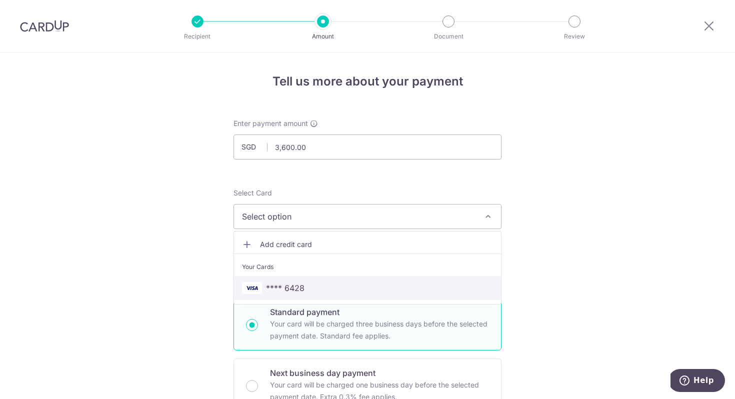
click at [310, 282] on span "**** 6428" at bounding box center [367, 288] width 251 height 12
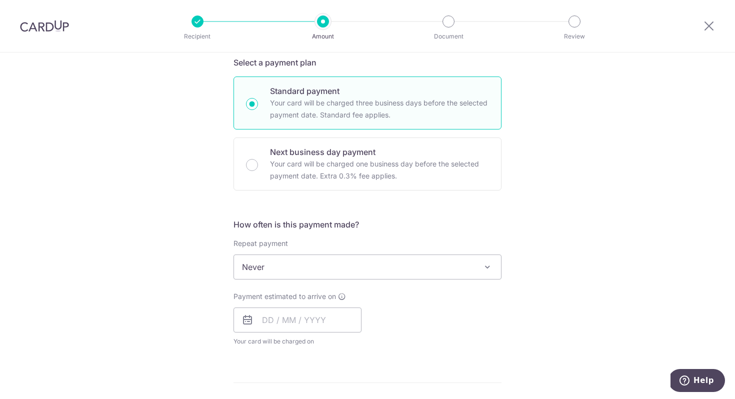
scroll to position [263, 0]
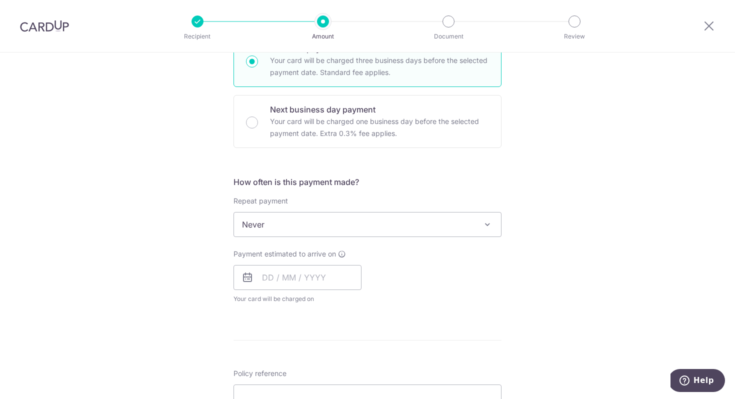
click at [466, 217] on span "Never" at bounding box center [367, 224] width 267 height 24
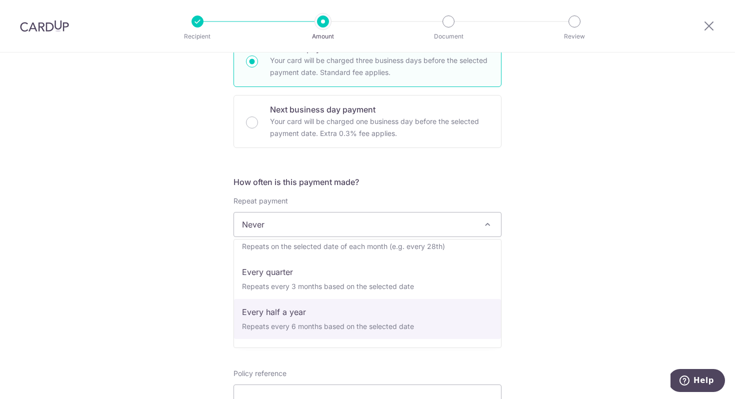
scroll to position [130, 0]
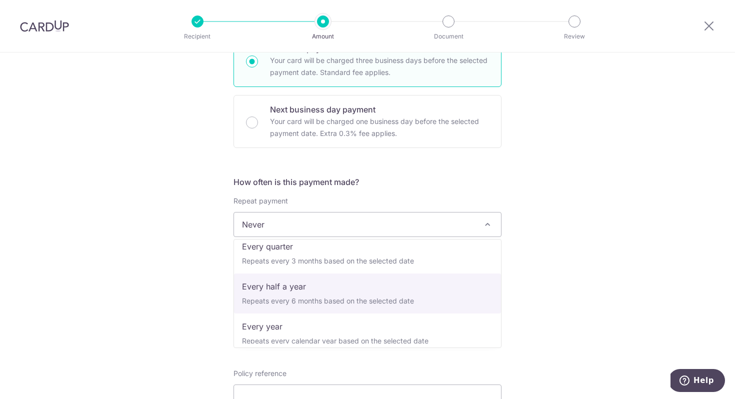
select select "5"
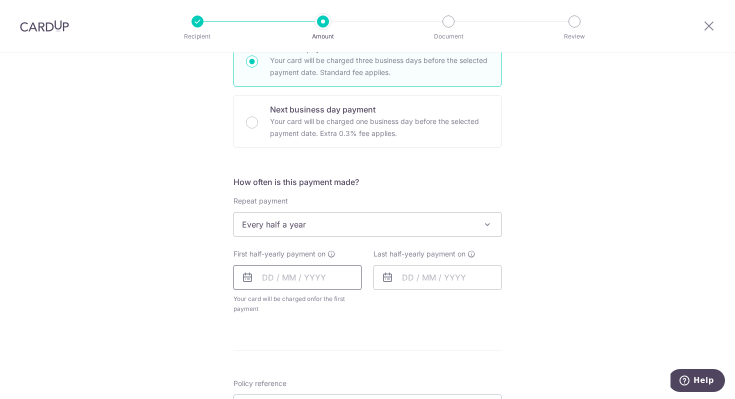
click at [314, 279] on input "text" at bounding box center [297, 277] width 128 height 25
click at [335, 365] on link "11" at bounding box center [334, 368] width 16 height 16
type input "11/09/2025"
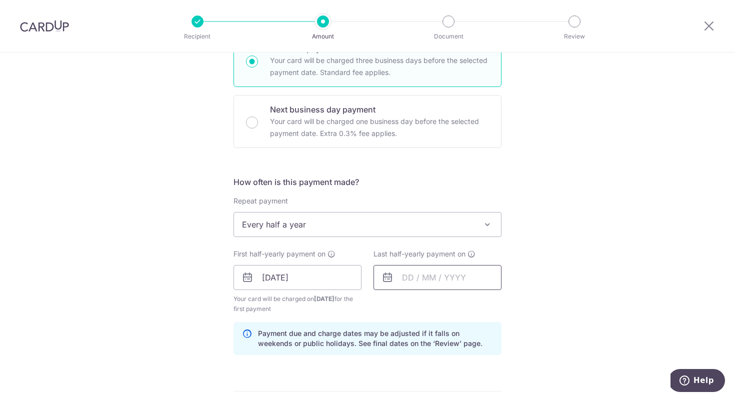
click at [440, 282] on input "text" at bounding box center [437, 277] width 128 height 25
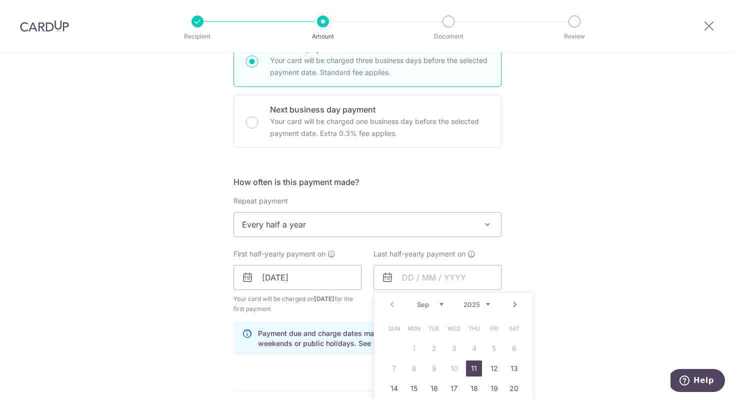
click at [487, 303] on select "2025 2026 2027 2028 2029 2030 2031 2032 2033 2034 2035" at bounding box center [476, 304] width 26 height 8
click at [595, 188] on div "Tell us more about your payment Enter payment amount SGD 3,600.00 3600.00 Selec…" at bounding box center [367, 266] width 735 height 955
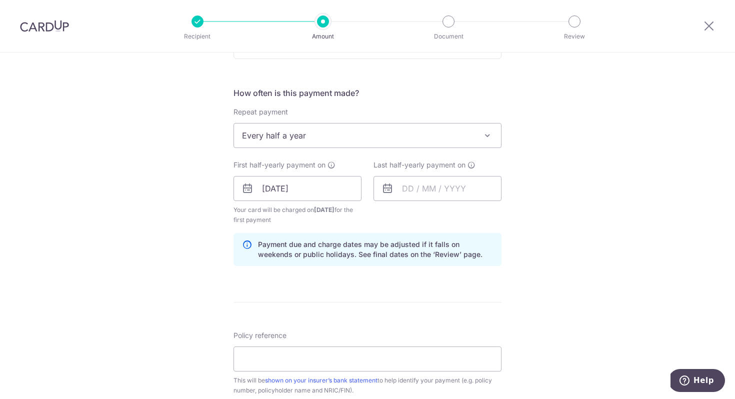
scroll to position [370, 0]
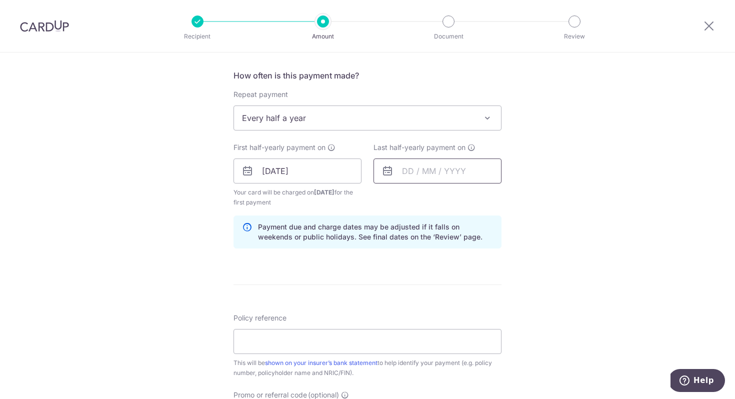
click at [430, 172] on input "text" at bounding box center [437, 170] width 128 height 25
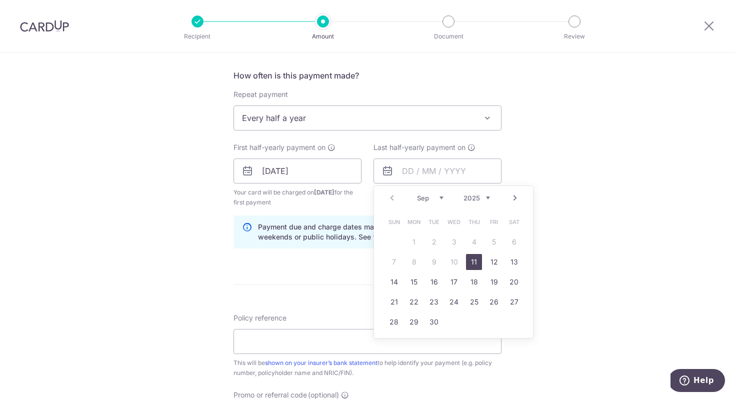
click at [484, 198] on select "2025 2026 2027 2028 2029 2030 2031 2032 2033 2034 2035" at bounding box center [476, 198] width 26 height 8
click at [493, 263] on link "11" at bounding box center [494, 262] width 16 height 16
type input "[DATE]"
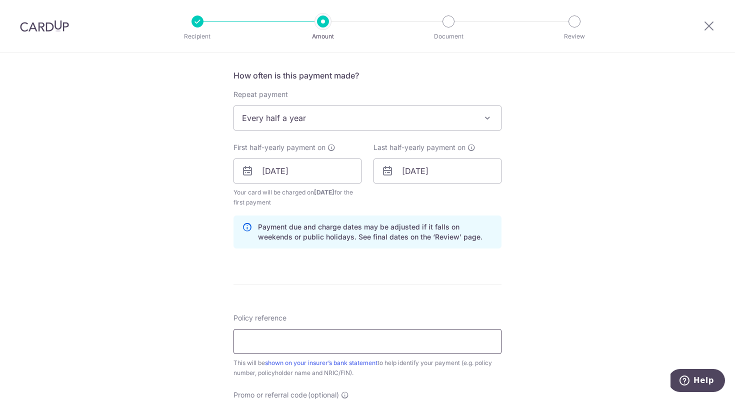
click at [268, 348] on input "Policy reference" at bounding box center [367, 341] width 268 height 25
type input "U128355653"
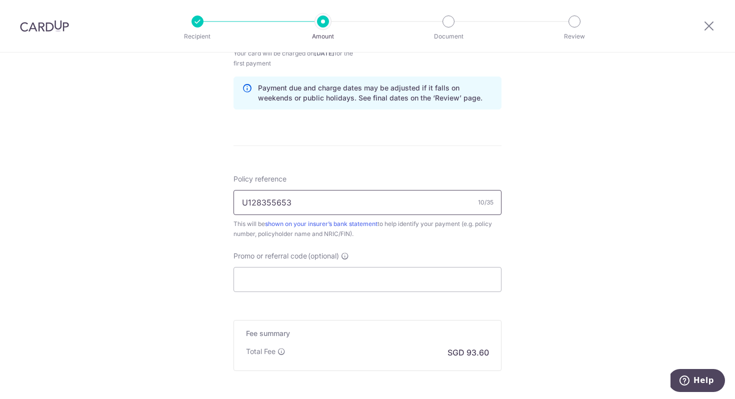
scroll to position [555, 0]
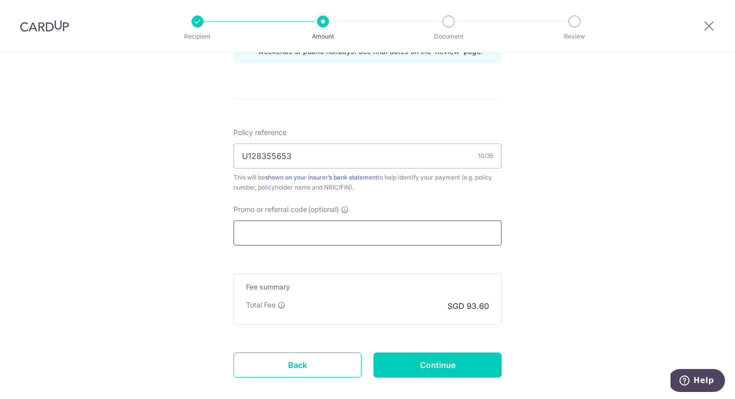
click at [401, 232] on input "Promo or referral code (optional)" at bounding box center [367, 232] width 268 height 25
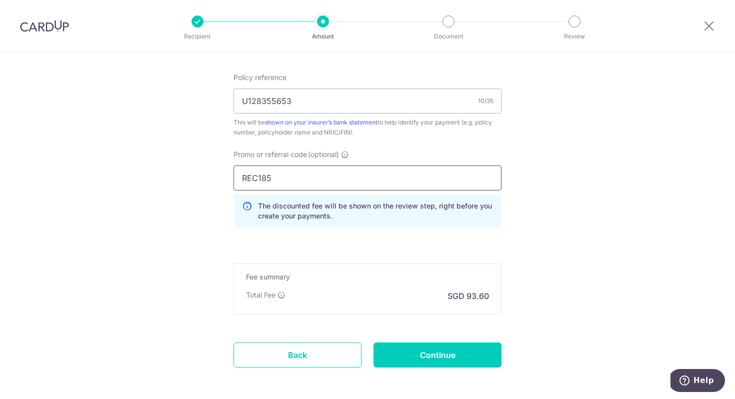
scroll to position [600, 0]
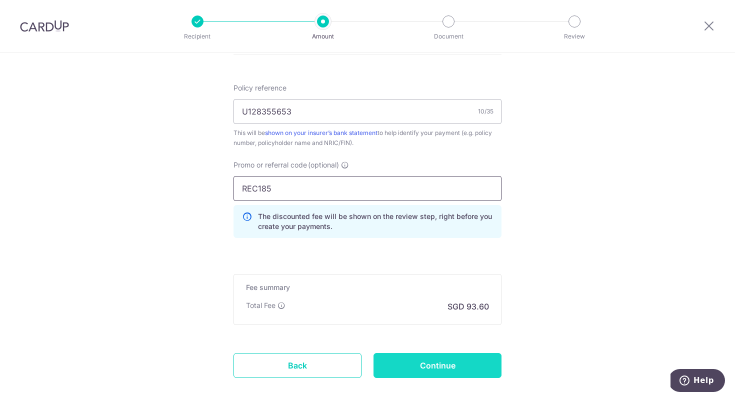
type input "REC185"
click at [476, 368] on input "Continue" at bounding box center [437, 365] width 128 height 25
type input "Create Schedule"
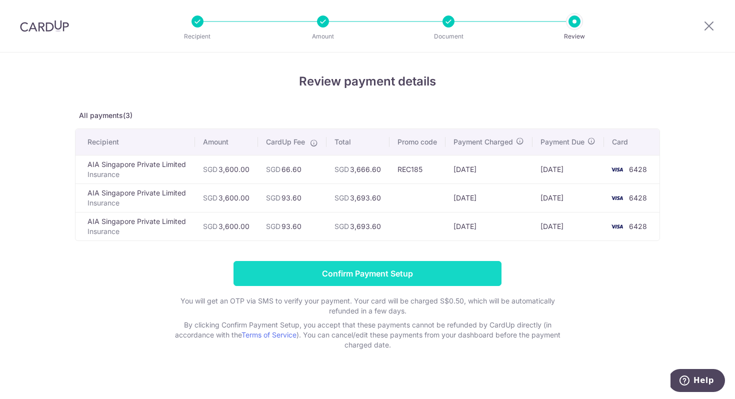
click at [448, 274] on input "Confirm Payment Setup" at bounding box center [367, 273] width 268 height 25
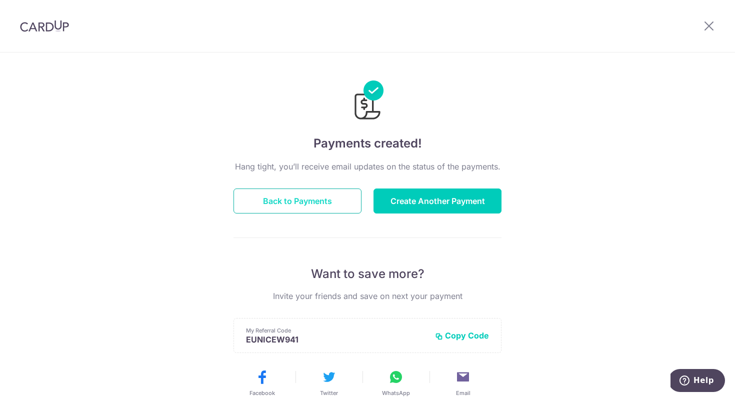
click at [286, 208] on button "Back to Payments" at bounding box center [297, 200] width 128 height 25
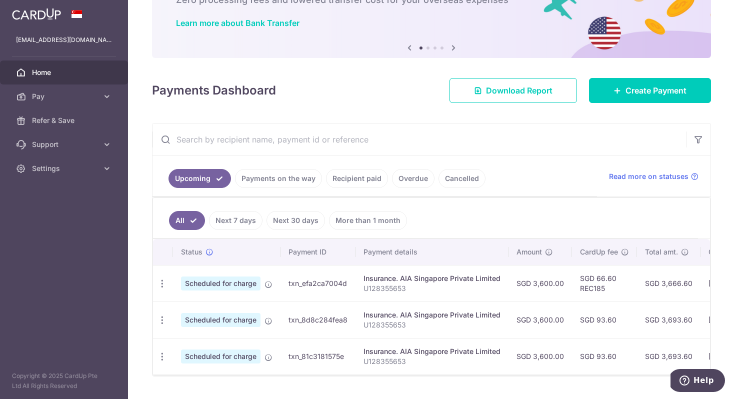
scroll to position [94, 0]
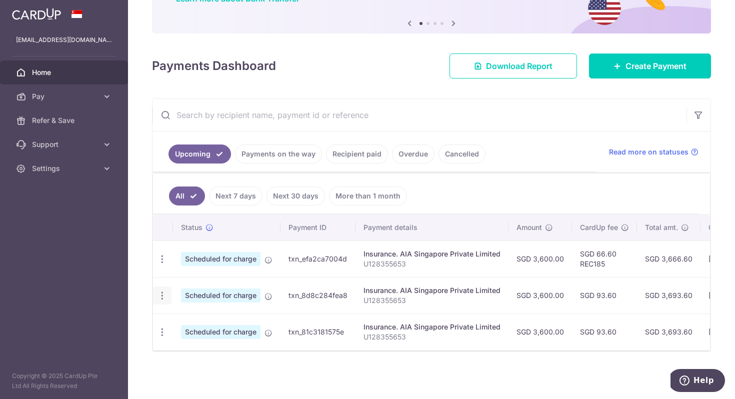
click at [163, 294] on icon "button" at bounding box center [162, 295] width 10 height 10
click at [199, 345] on span "Cancel payment" at bounding box center [215, 347] width 67 height 12
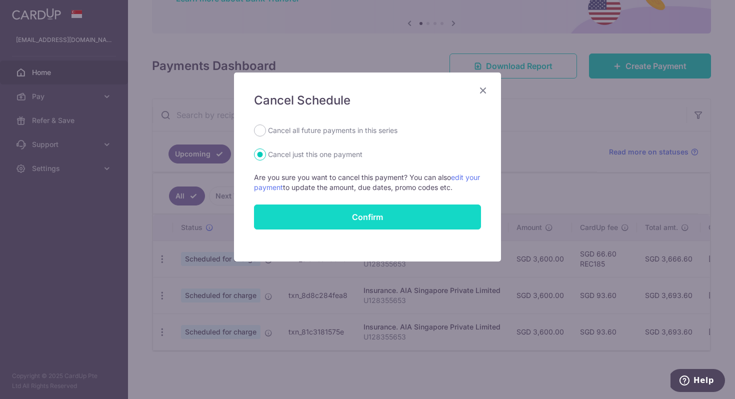
click at [381, 211] on button "Confirm" at bounding box center [367, 216] width 227 height 25
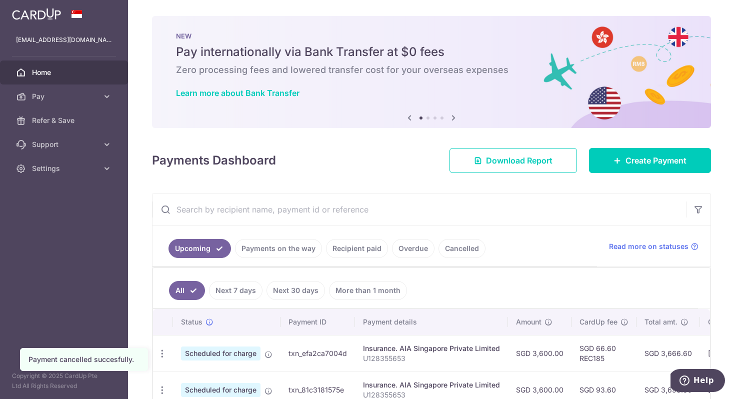
scroll to position [58, 0]
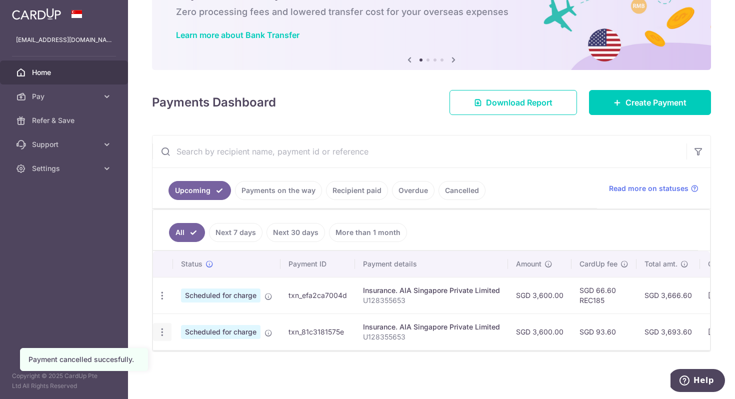
click at [162, 334] on icon "button" at bounding box center [162, 332] width 10 height 10
click at [221, 384] on span "Cancel payment" at bounding box center [215, 384] width 67 height 12
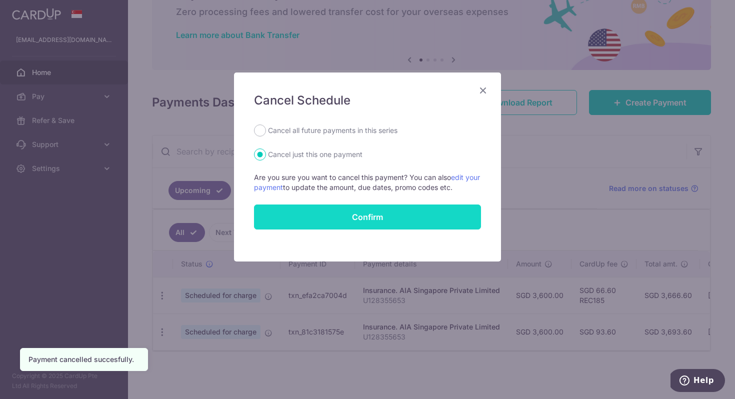
click at [425, 212] on button "Confirm" at bounding box center [367, 216] width 227 height 25
